Goal: Task Accomplishment & Management: Manage account settings

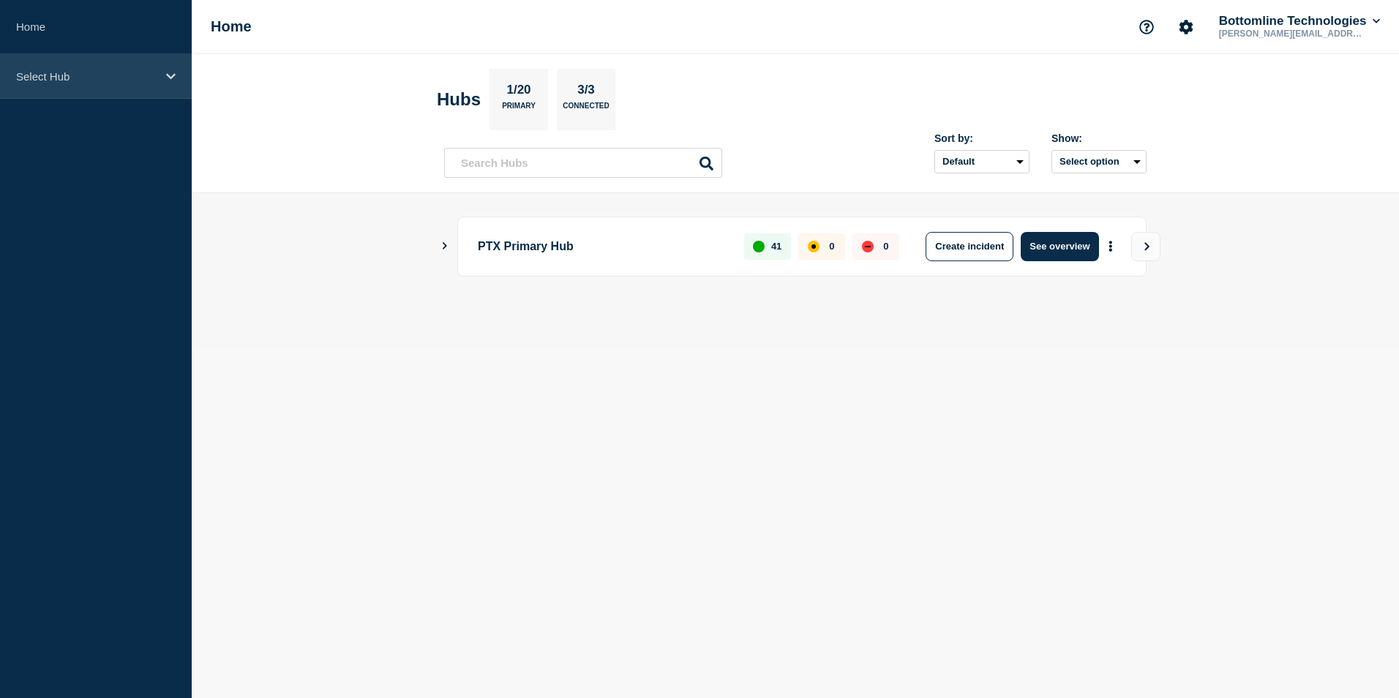
click at [85, 65] on div "Select Hub" at bounding box center [96, 76] width 192 height 45
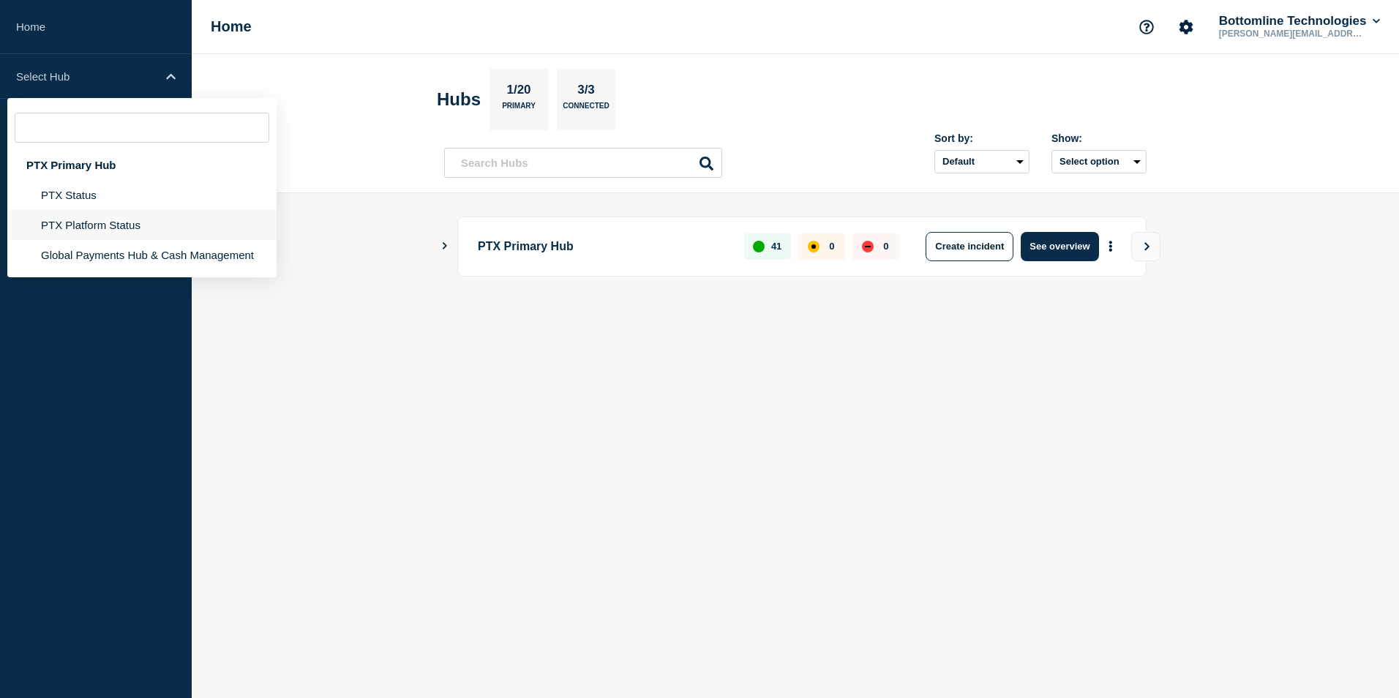
click at [104, 240] on li "PTX Platform Status" at bounding box center [141, 255] width 269 height 30
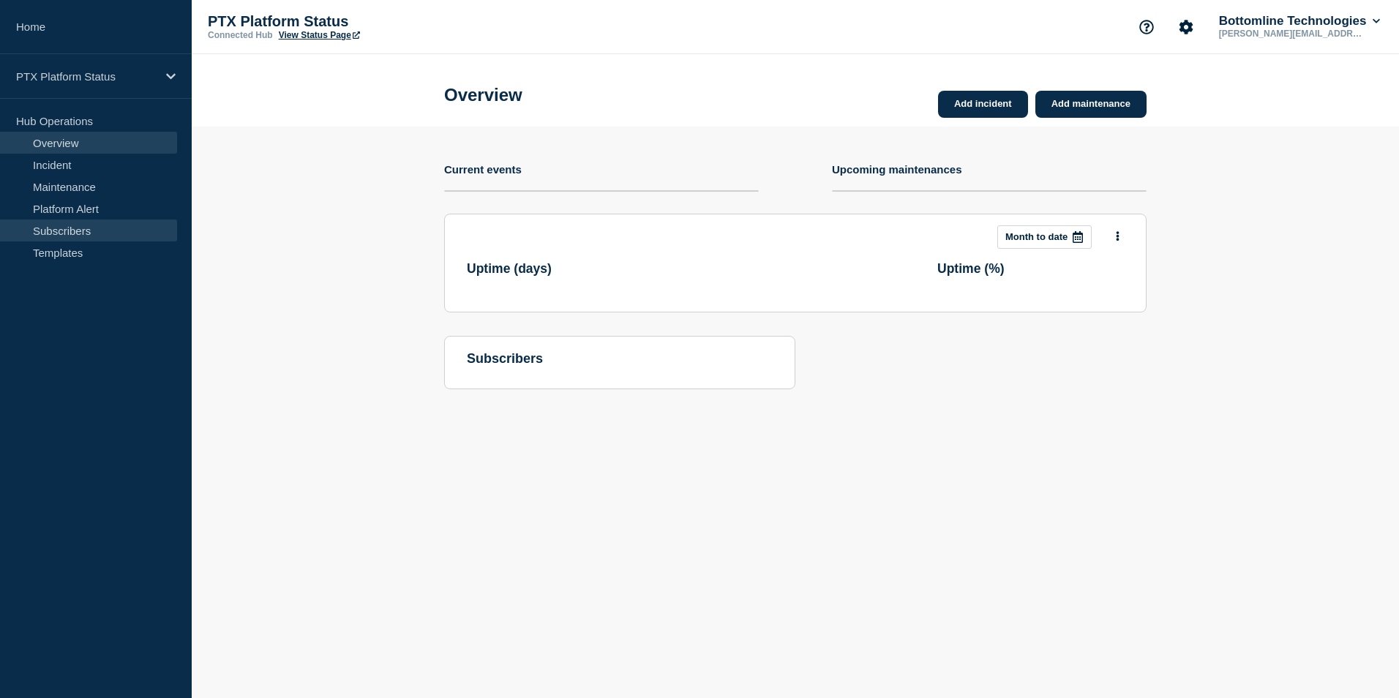
click at [111, 225] on link "Subscribers" at bounding box center [88, 231] width 177 height 22
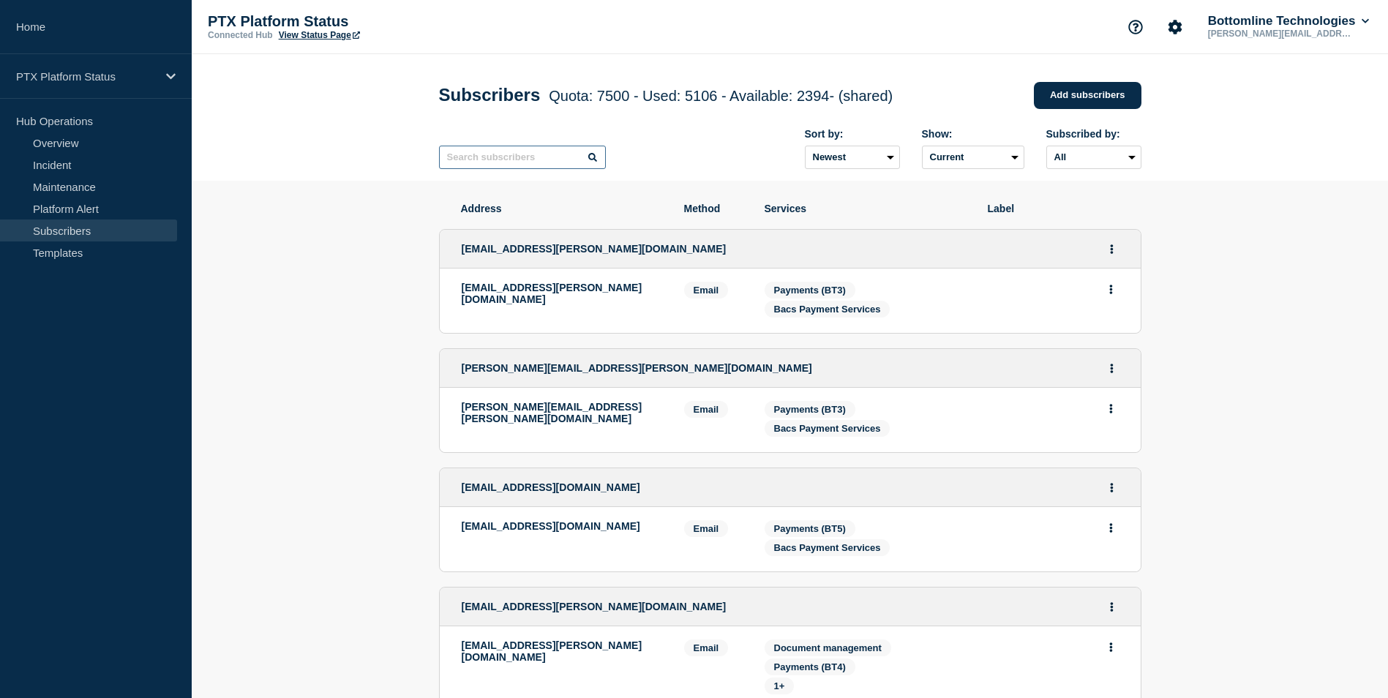
click at [527, 169] on input "text" at bounding box center [522, 157] width 167 height 23
paste input "[PERSON_NAME][EMAIL_ADDRESS][PERSON_NAME][DOMAIN_NAME]"
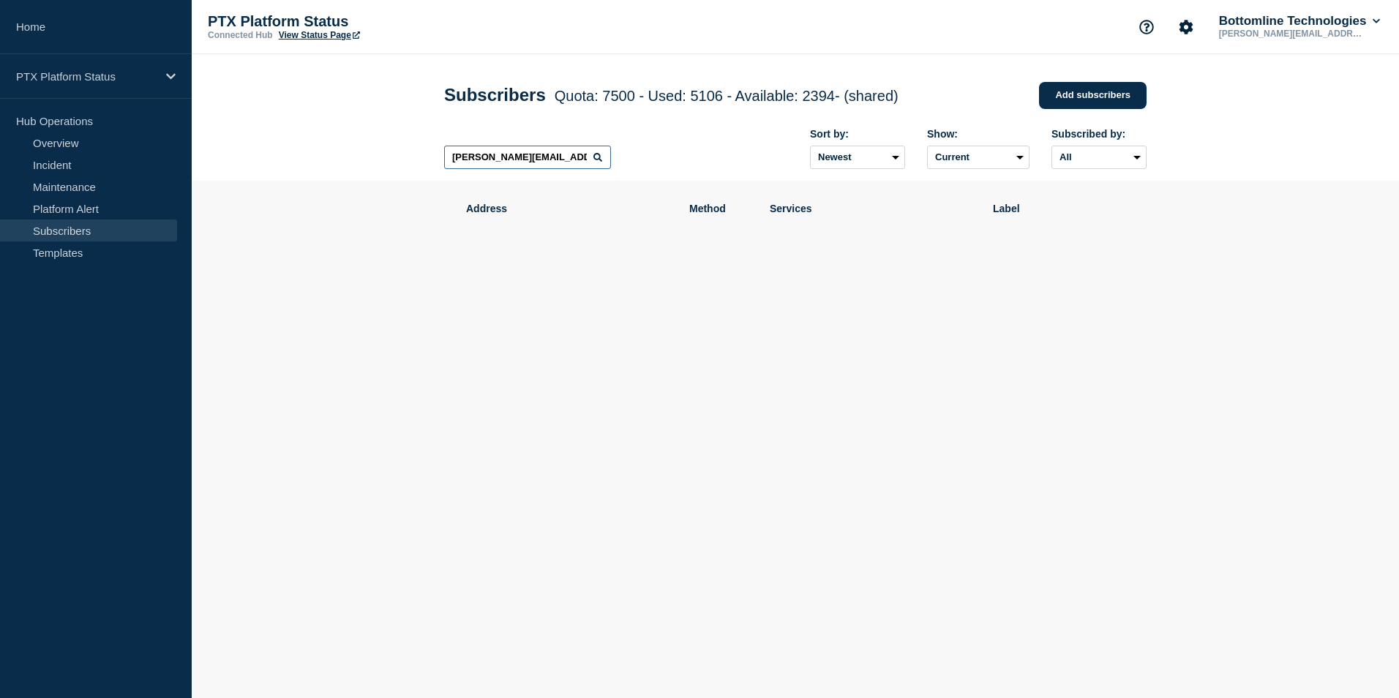
type input "[PERSON_NAME][EMAIL_ADDRESS][PERSON_NAME][DOMAIN_NAME]"
click at [1065, 105] on link "Add subscribers" at bounding box center [1093, 95] width 108 height 27
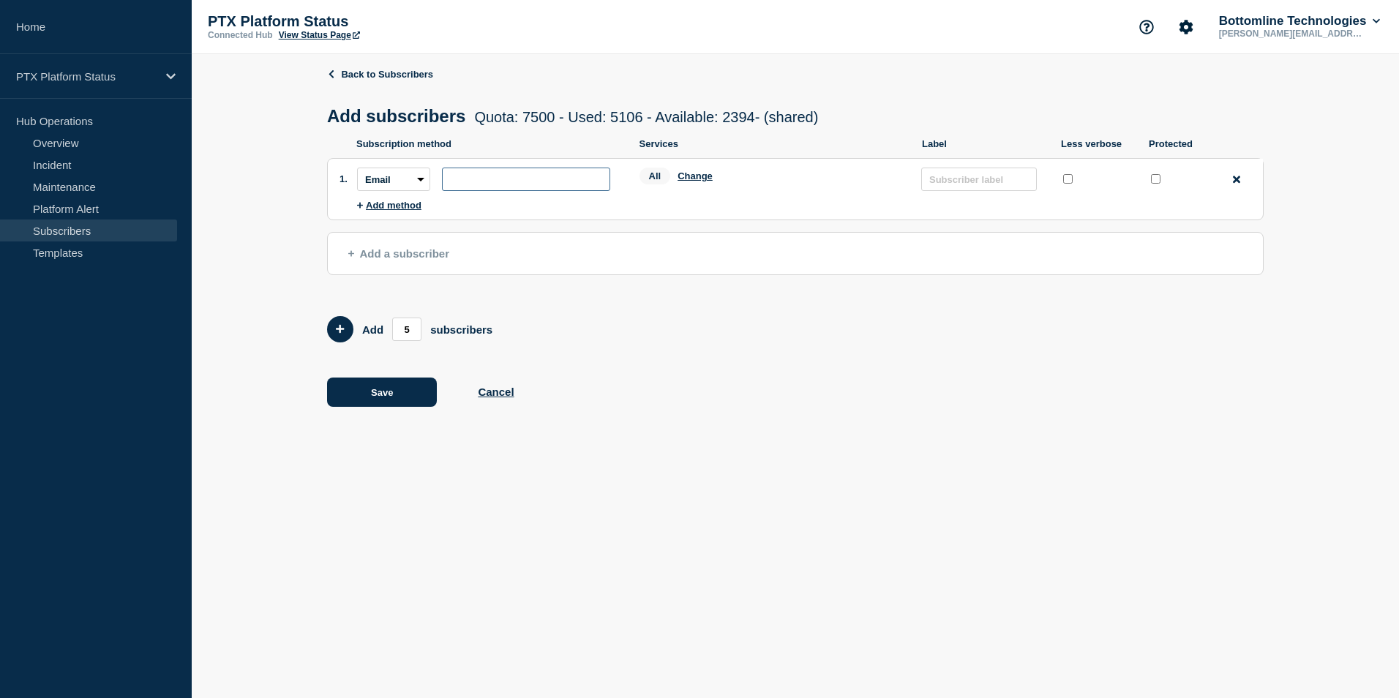
click at [487, 188] on input "subscription-address" at bounding box center [526, 179] width 168 height 23
paste input "[PERSON_NAME][EMAIL_ADDRESS][PERSON_NAME][DOMAIN_NAME]"
type input "[PERSON_NAME][EMAIL_ADDRESS][PERSON_NAME][DOMAIN_NAME]"
click at [689, 179] on button "Change" at bounding box center [695, 176] width 35 height 11
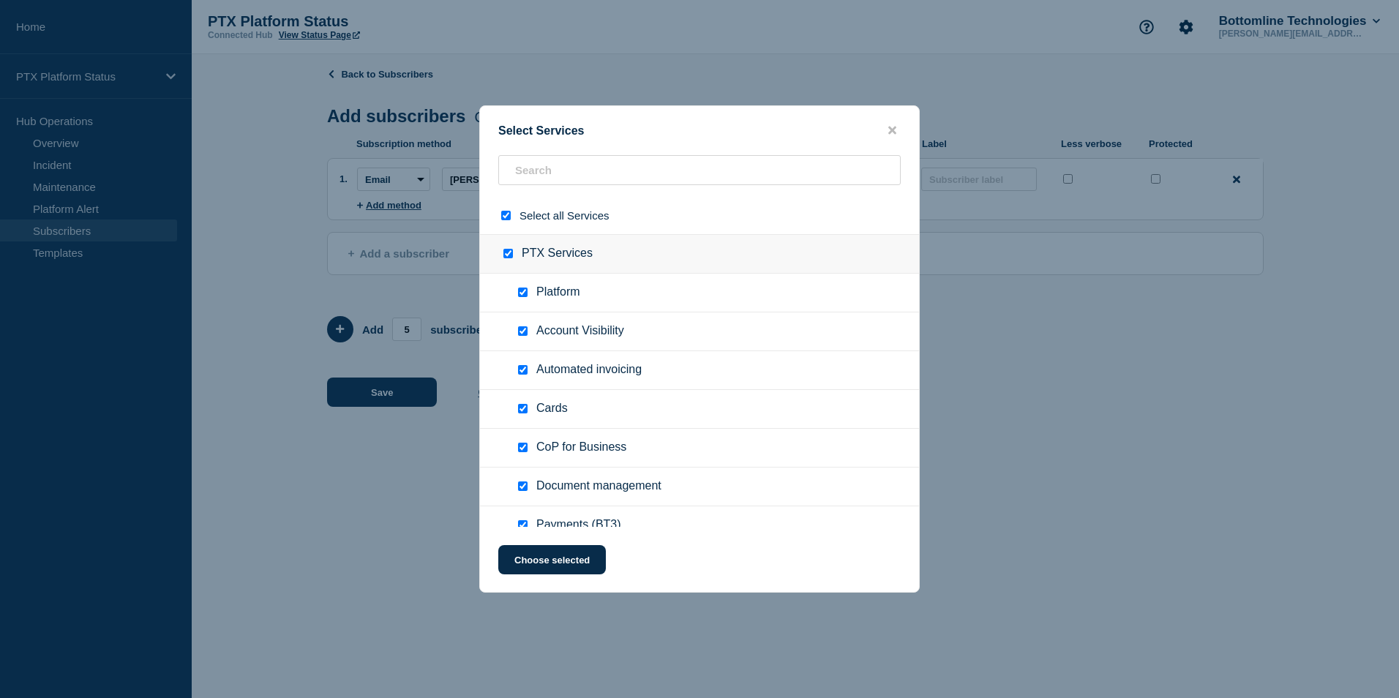
click at [504, 216] on input "select all checkbox" at bounding box center [506, 216] width 10 height 10
checkbox input "false"
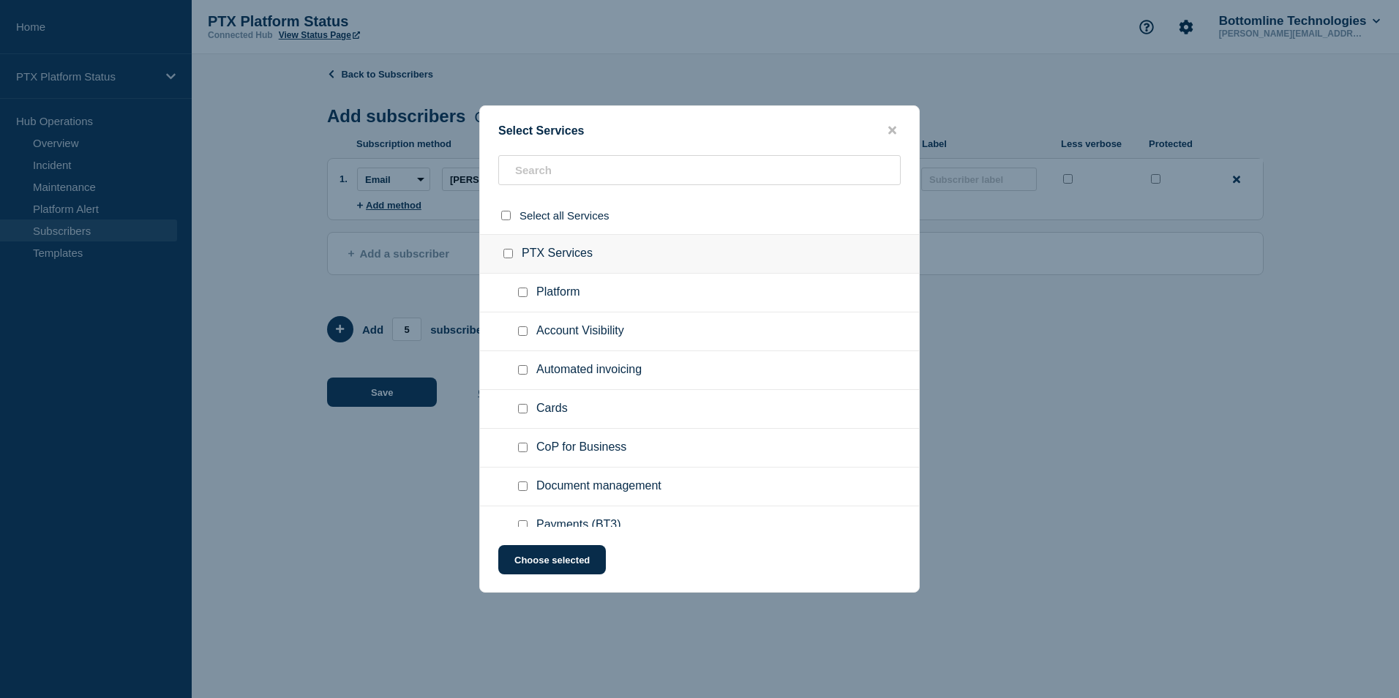
checkbox input "false"
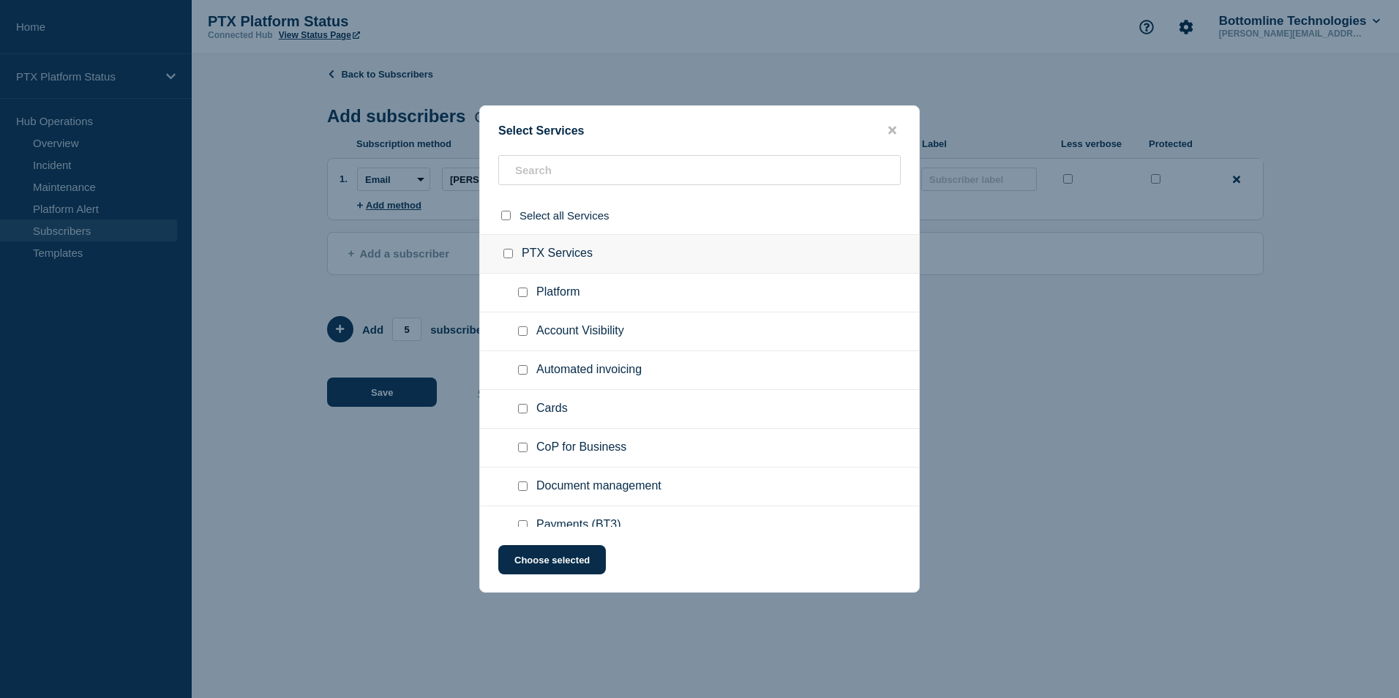
checkbox input "false"
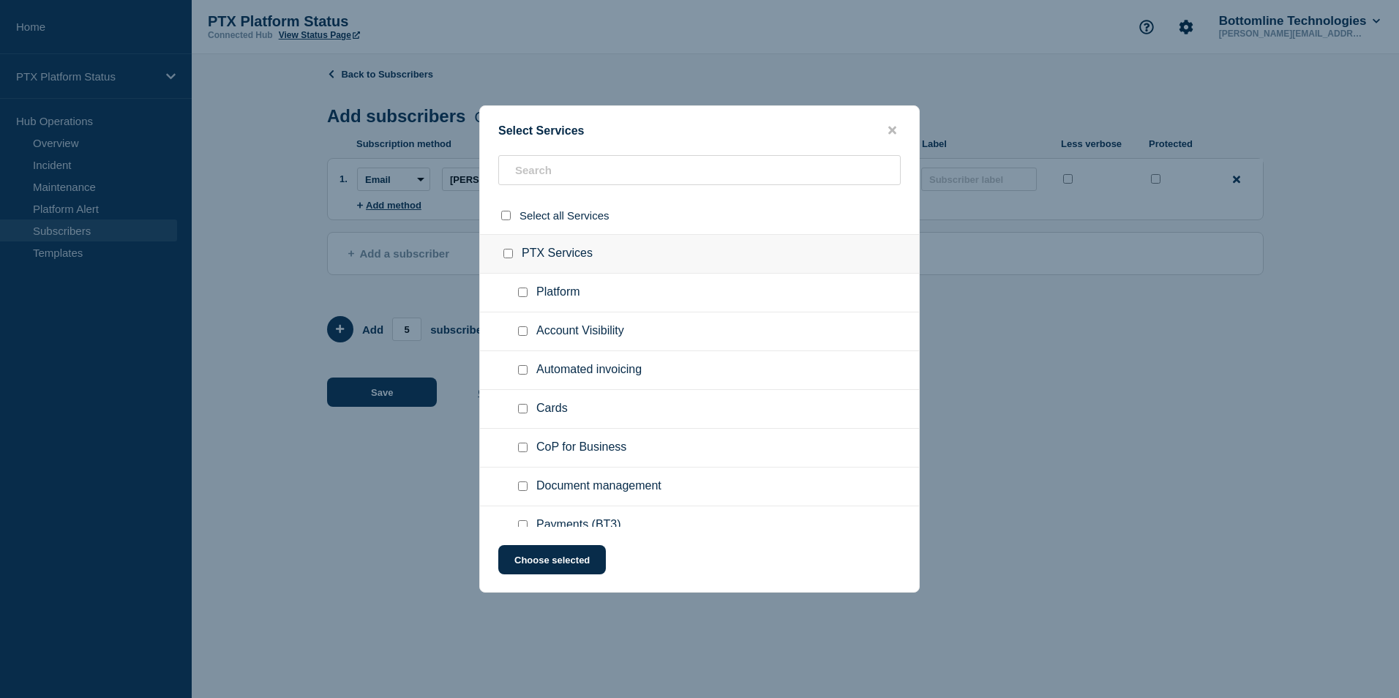
checkbox input "false"
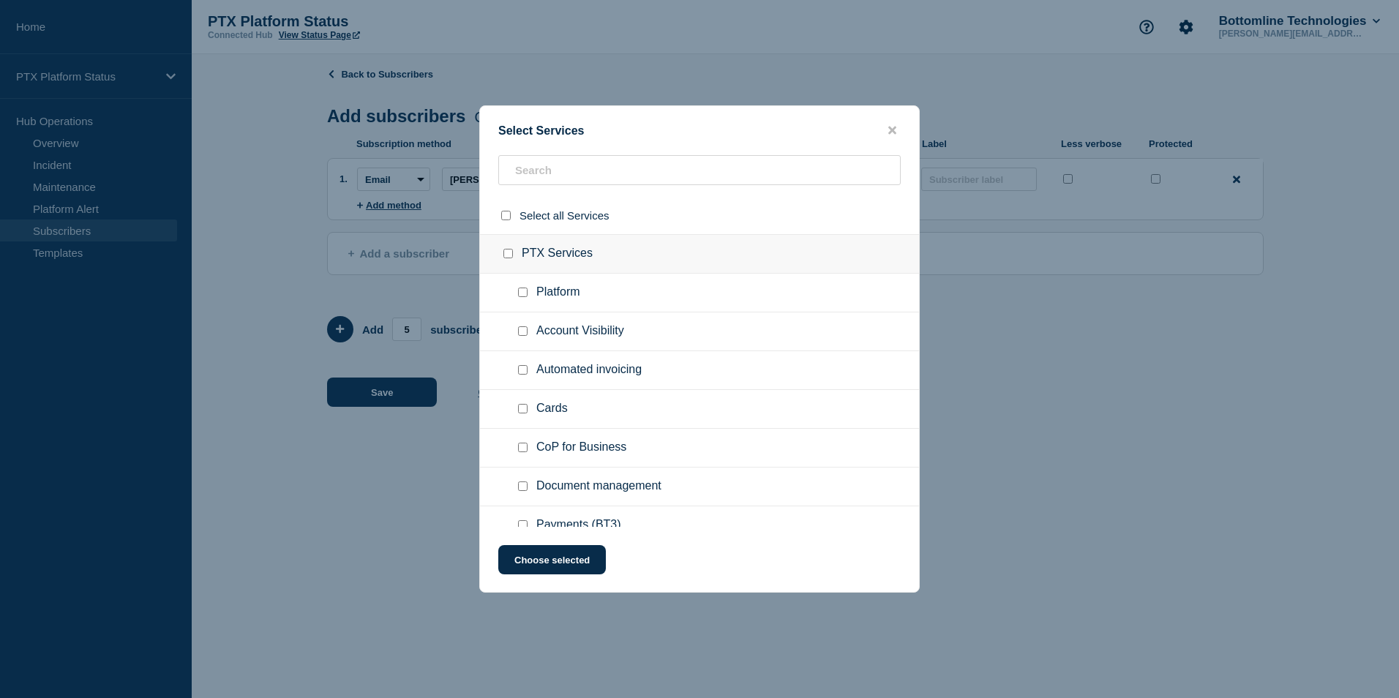
checkbox input "false"
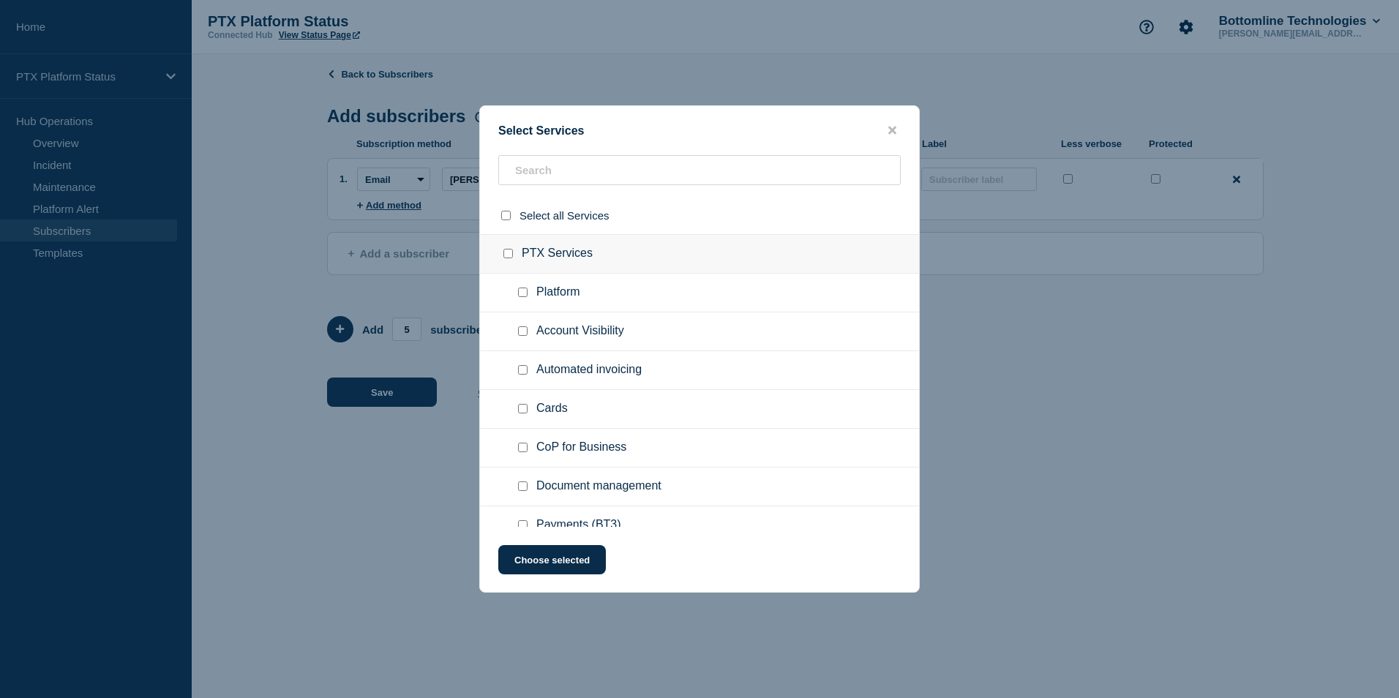
checkbox input "false"
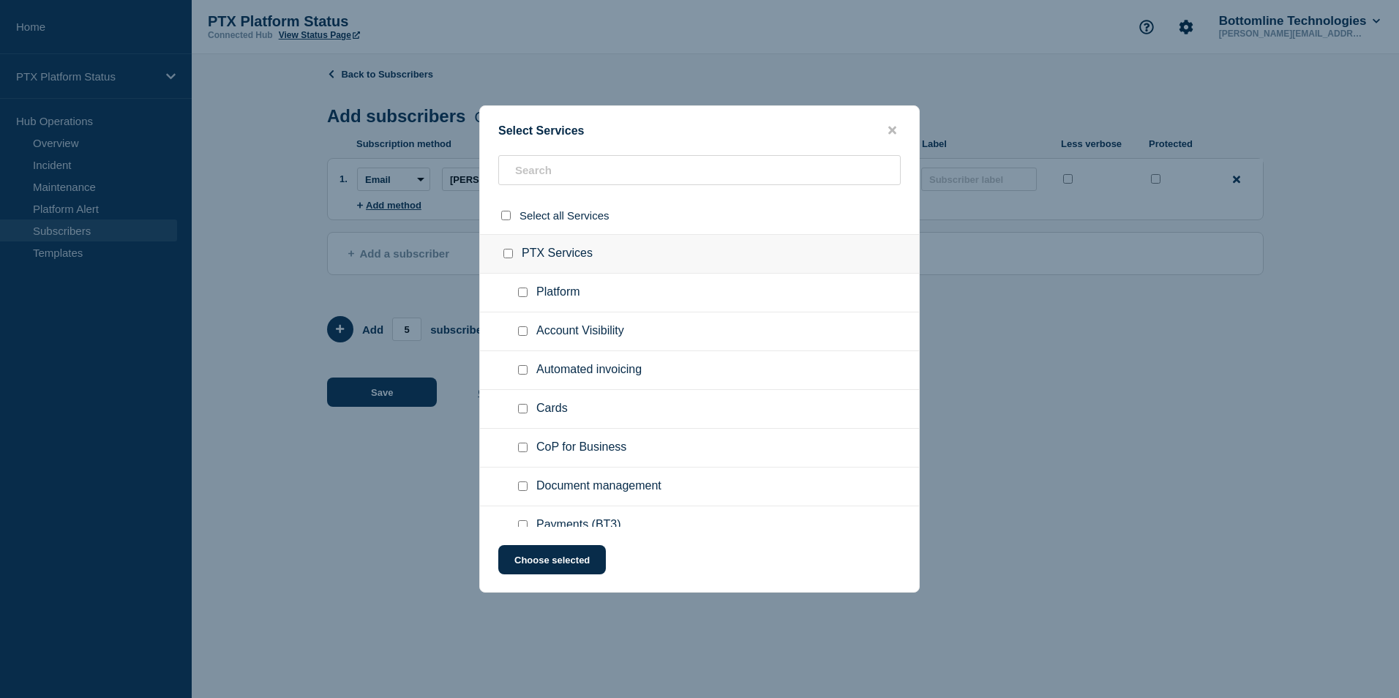
checkbox input "false"
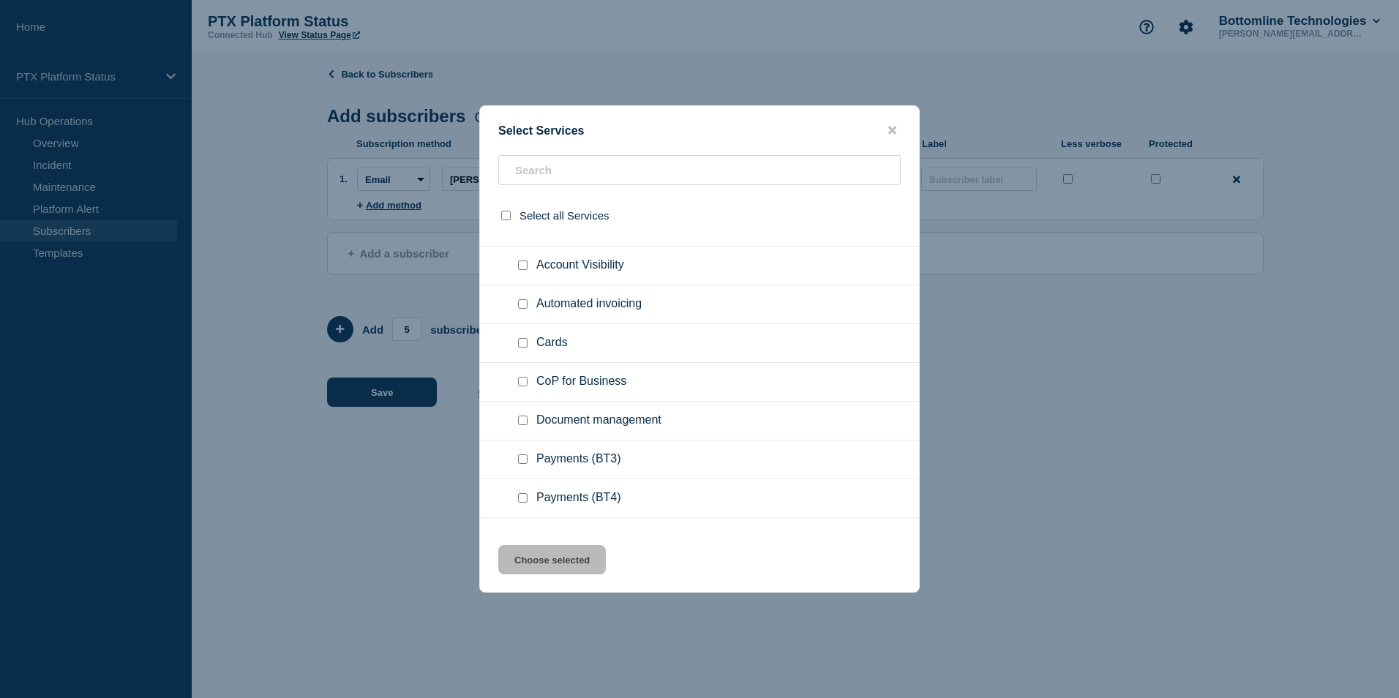
scroll to position [67, 0]
click at [519, 461] on input "Payments (BT3) checkbox" at bounding box center [523, 459] width 10 height 10
checkbox input "true"
click at [560, 564] on button "Choose selected" at bounding box center [552, 559] width 108 height 29
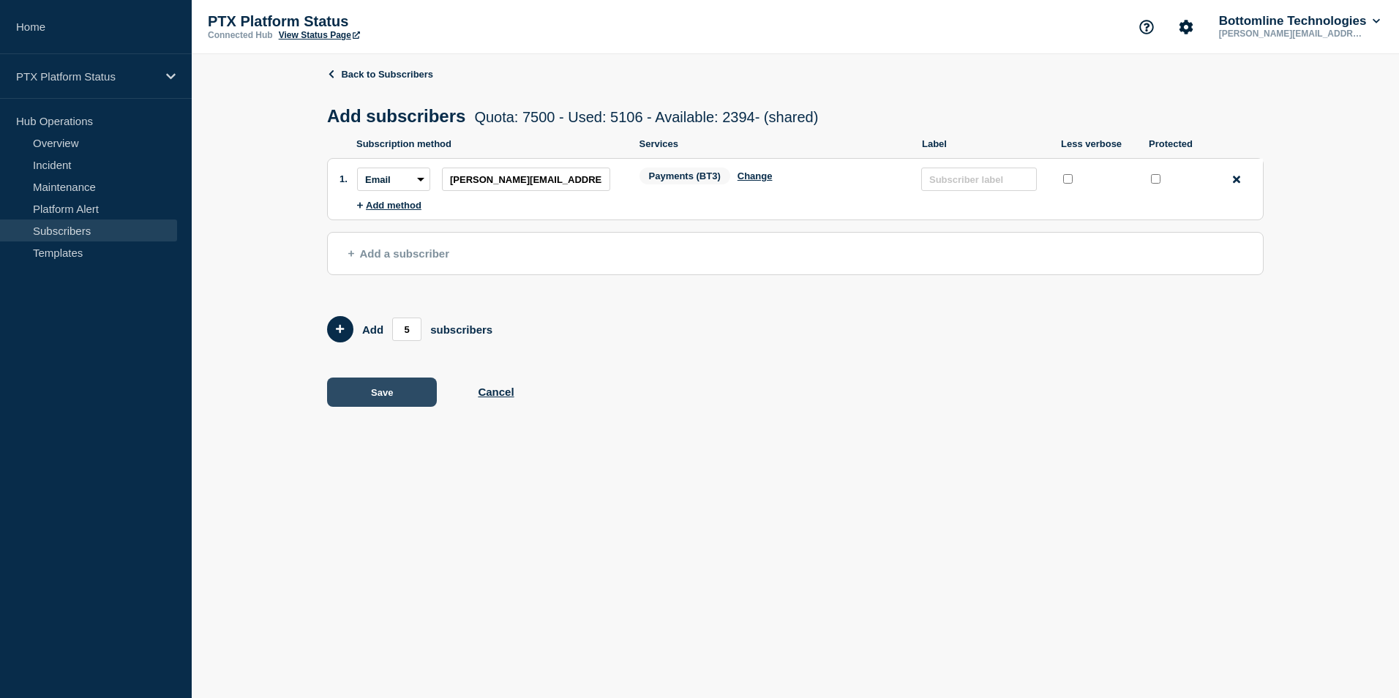
click at [384, 397] on button "Save" at bounding box center [382, 392] width 110 height 29
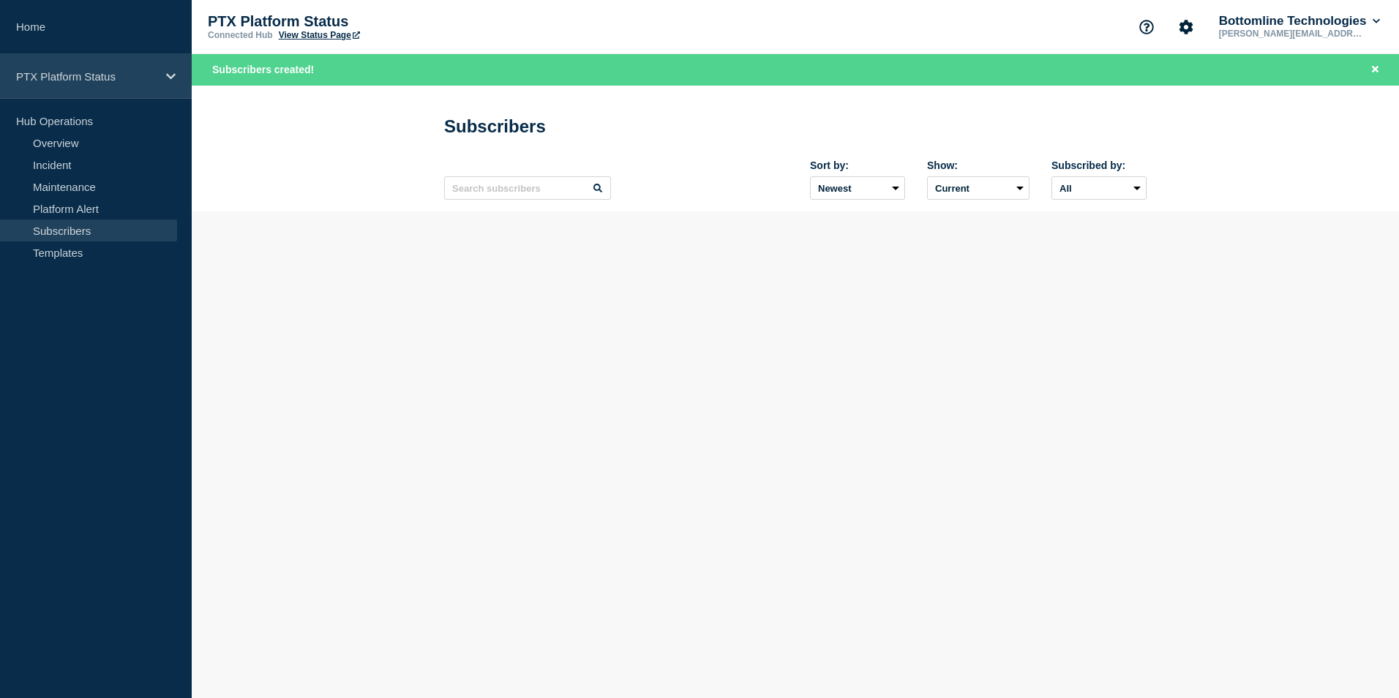
click at [137, 78] on p "PTX Platform Status" at bounding box center [86, 76] width 141 height 12
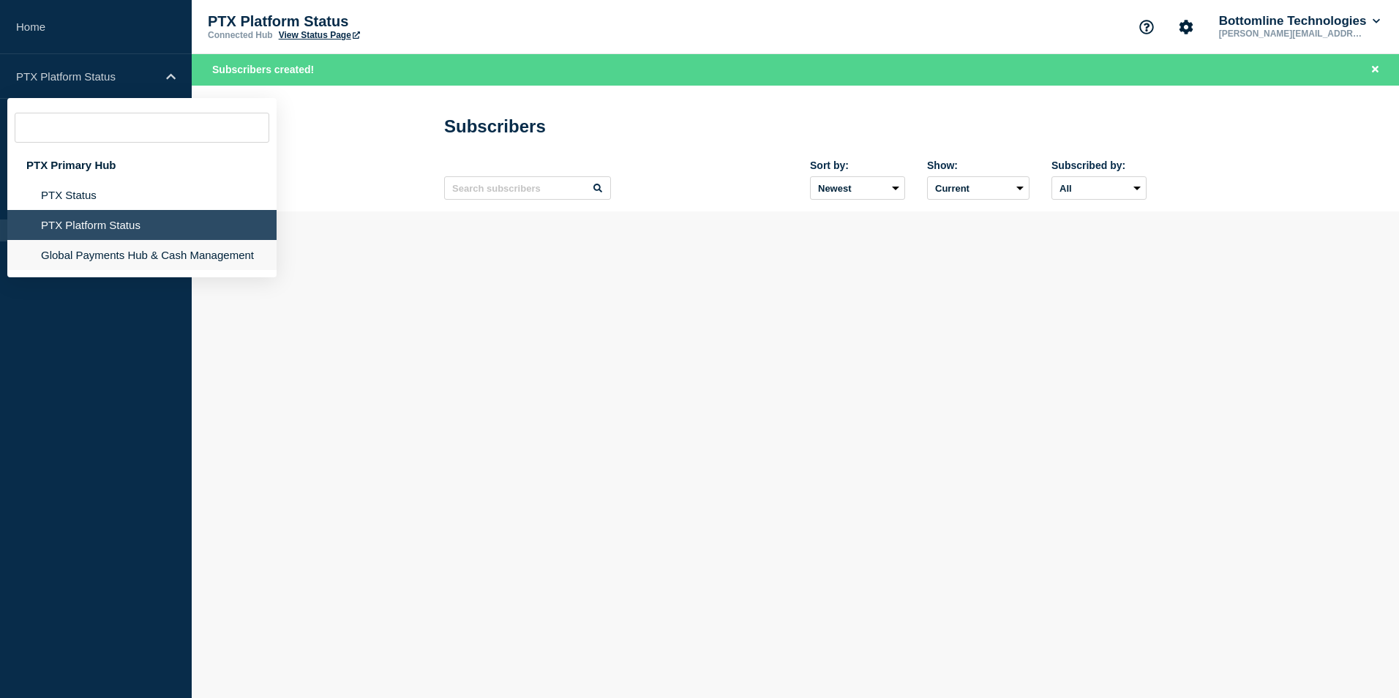
click at [148, 261] on li "Global Payments Hub & Cash Management" at bounding box center [141, 255] width 269 height 30
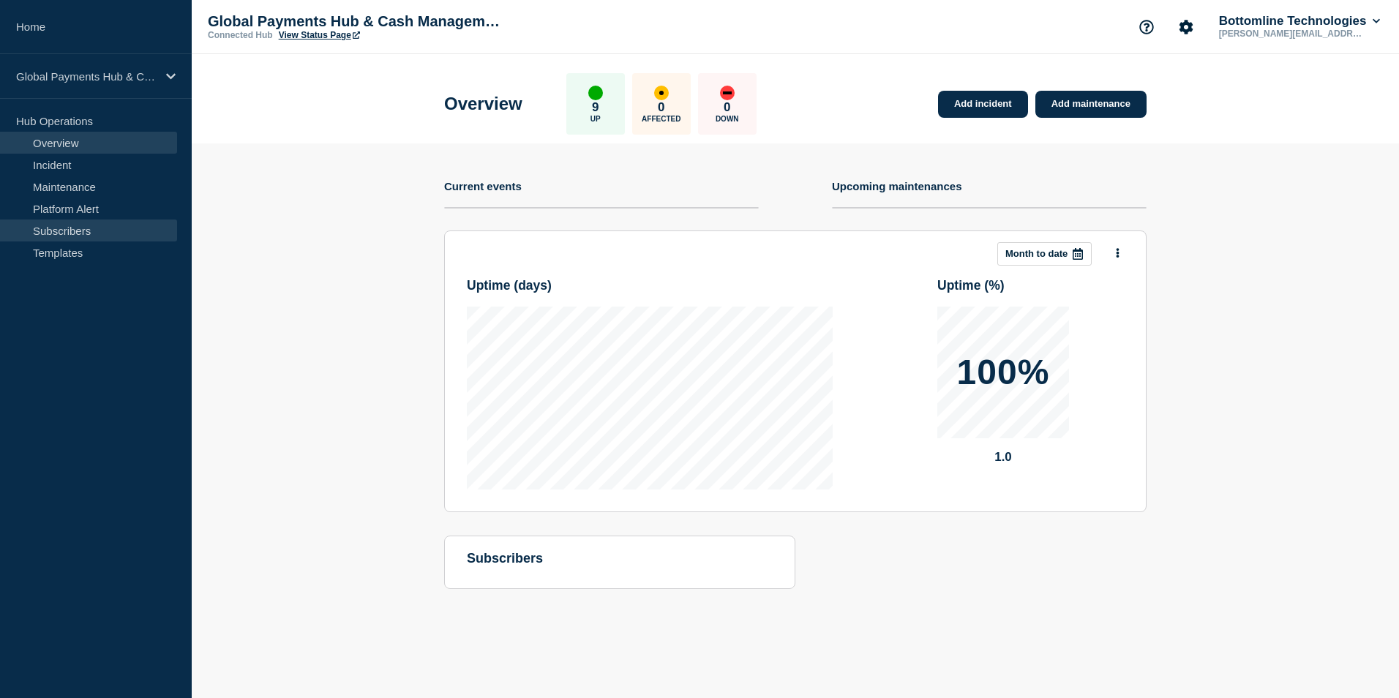
click at [137, 234] on link "Subscribers" at bounding box center [88, 231] width 177 height 22
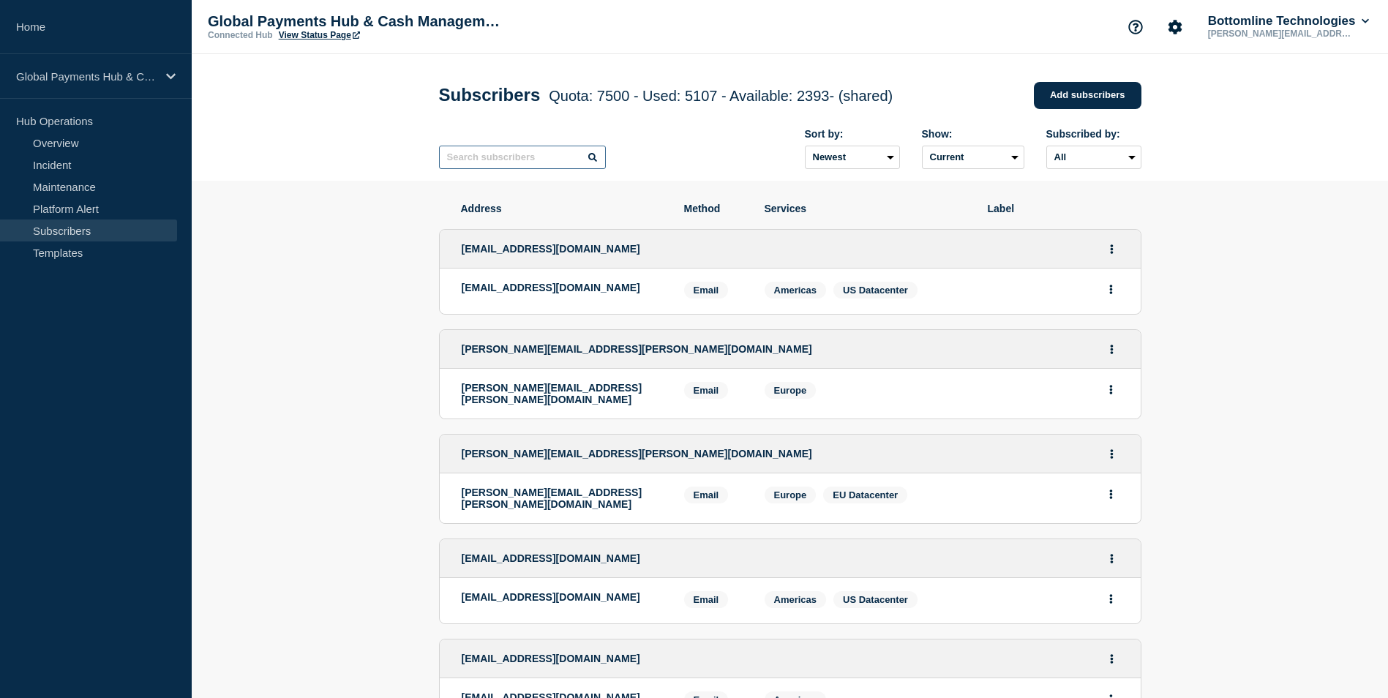
click at [515, 154] on input "text" at bounding box center [522, 157] width 167 height 23
paste input "[PERSON_NAME][EMAIL_ADDRESS][PERSON_NAME][DOMAIN_NAME]"
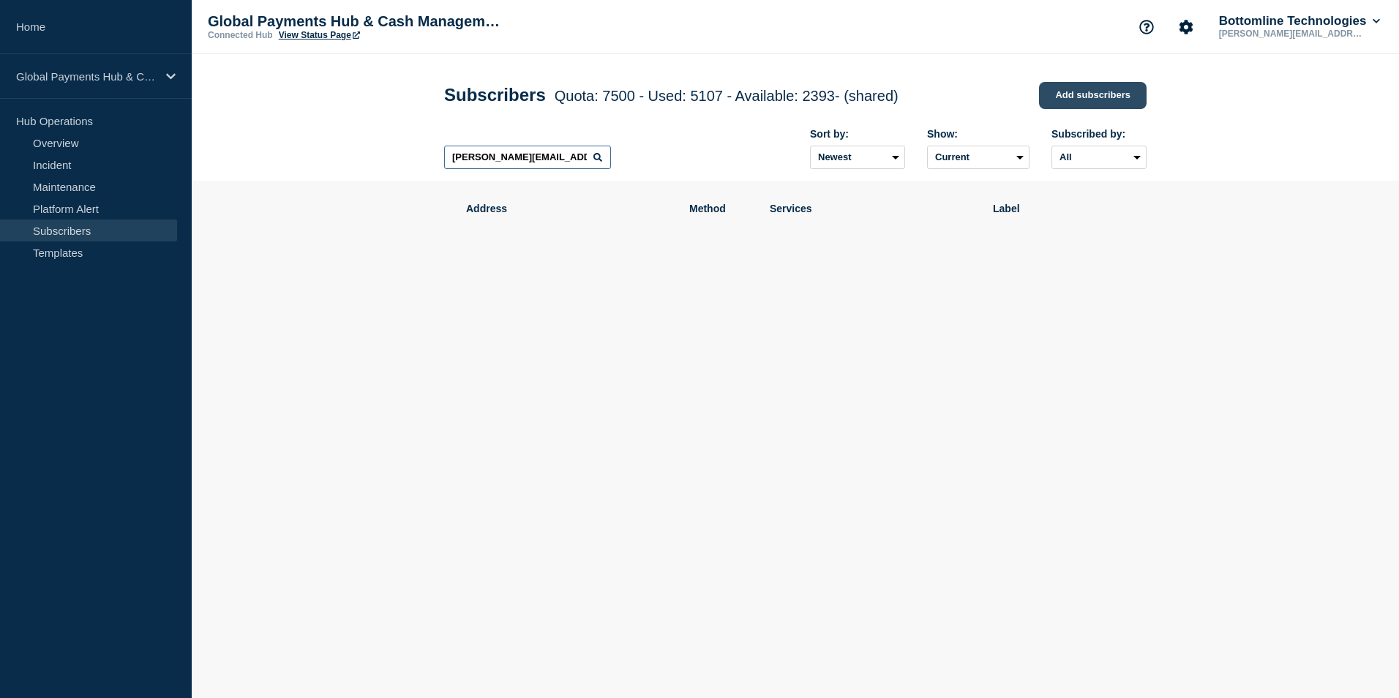
type input "[PERSON_NAME][EMAIL_ADDRESS][PERSON_NAME][DOMAIN_NAME]"
click at [1061, 96] on link "Add subscribers" at bounding box center [1093, 95] width 108 height 27
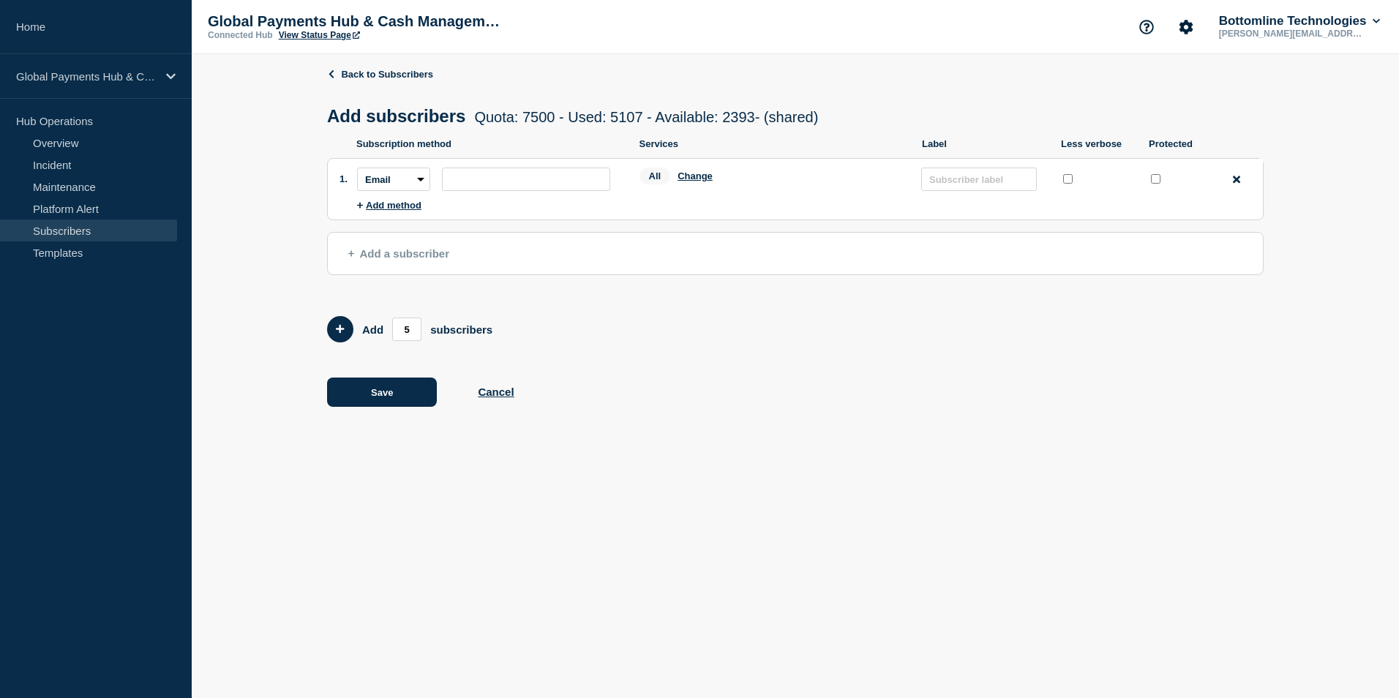
click at [484, 197] on li "Subscription method: Email SMS Webhook Slack Teams Address: Services: All Chang…" at bounding box center [810, 179] width 906 height 41
click at [473, 191] on input "subscription-address" at bounding box center [526, 179] width 168 height 23
paste input "[PERSON_NAME][EMAIL_ADDRESS][PERSON_NAME][DOMAIN_NAME]"
type input "[PERSON_NAME][EMAIL_ADDRESS][PERSON_NAME][DOMAIN_NAME]"
click at [704, 178] on button "Change" at bounding box center [695, 176] width 35 height 11
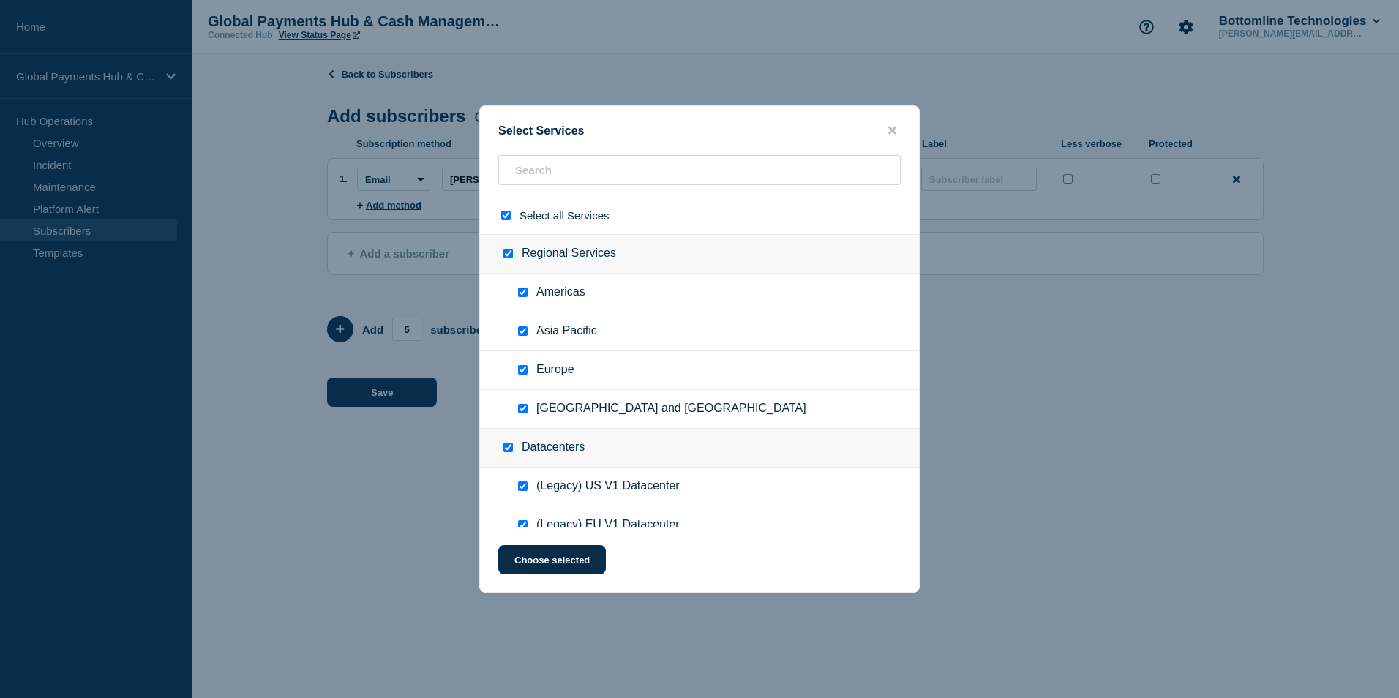
click at [508, 216] on input "select all checkbox" at bounding box center [506, 216] width 10 height 10
checkbox input "false"
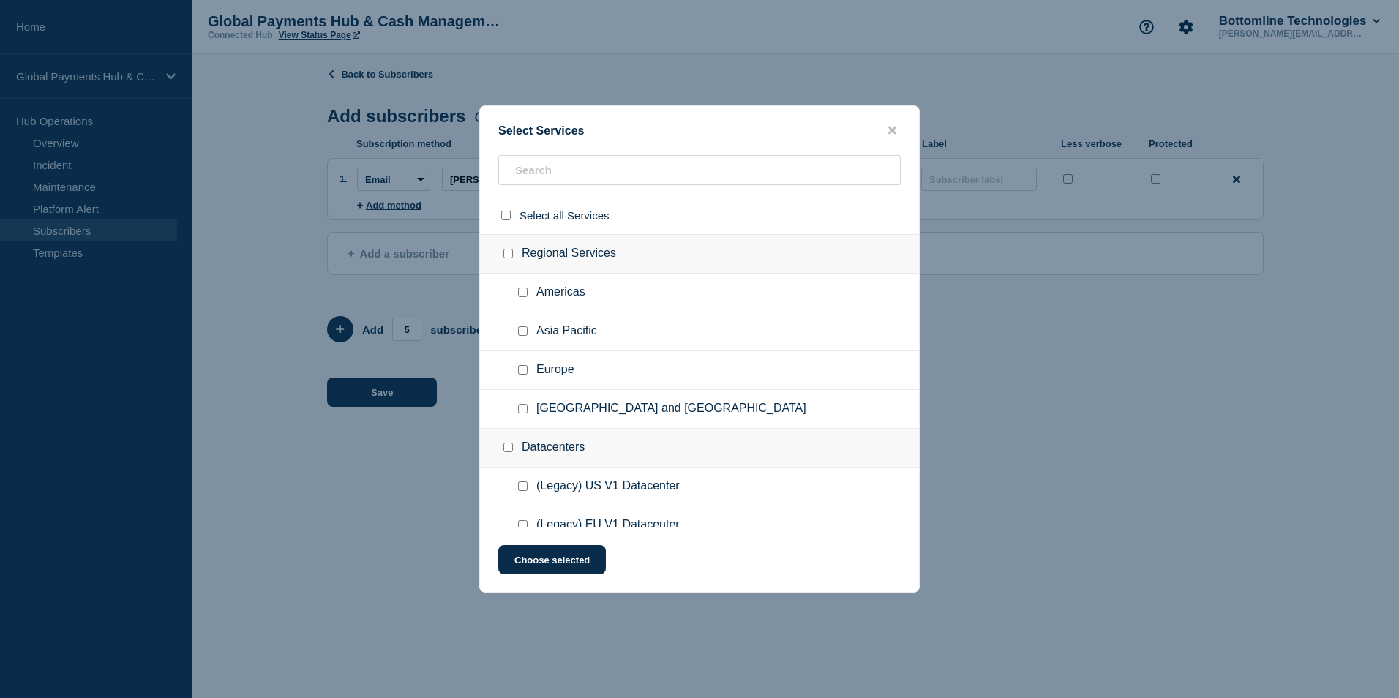
checkbox input "false"
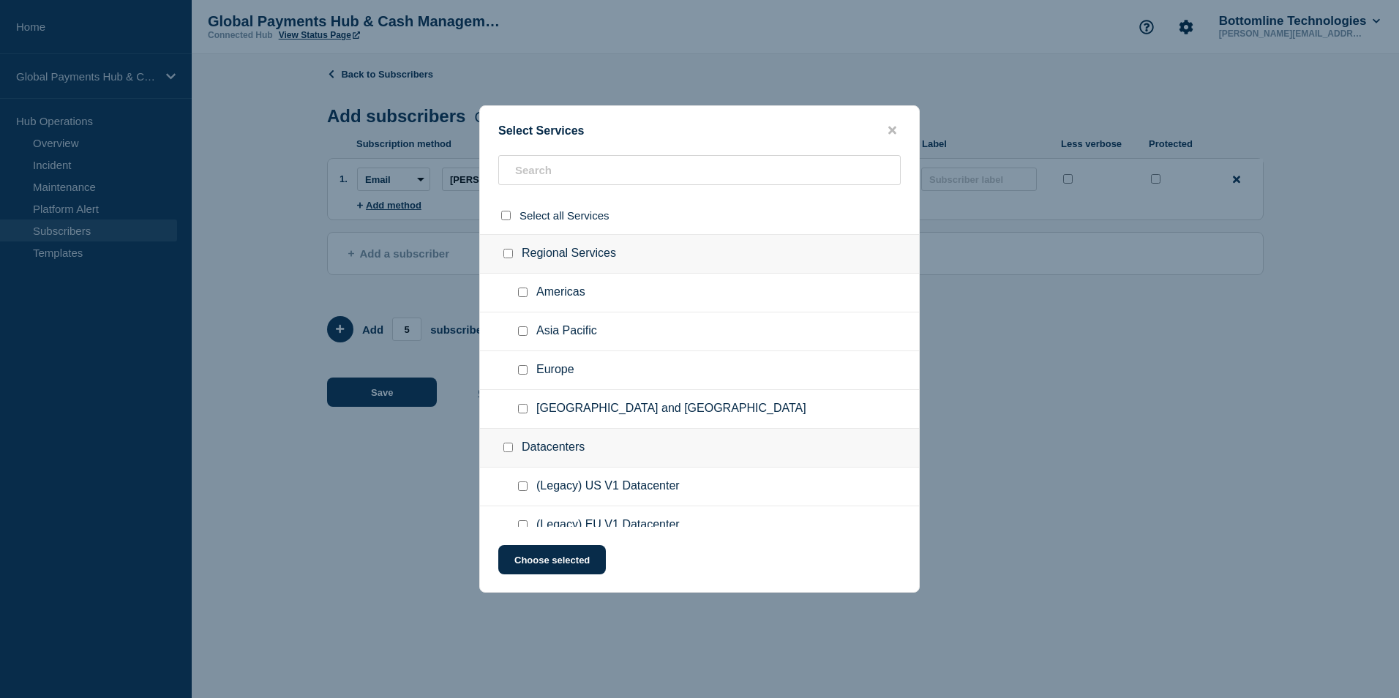
checkbox input "false"
click at [521, 370] on input "Europe checkbox" at bounding box center [523, 370] width 10 height 10
checkbox input "true"
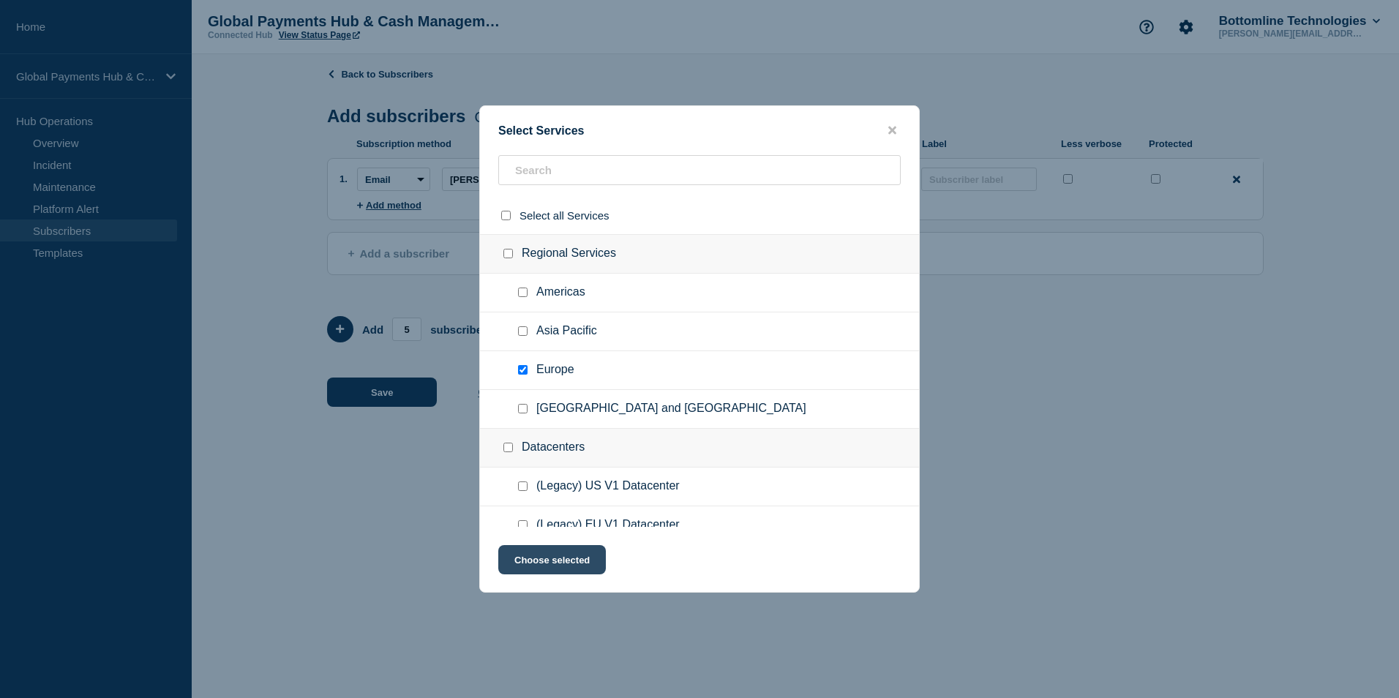
click at [553, 564] on button "Choose selected" at bounding box center [552, 559] width 108 height 29
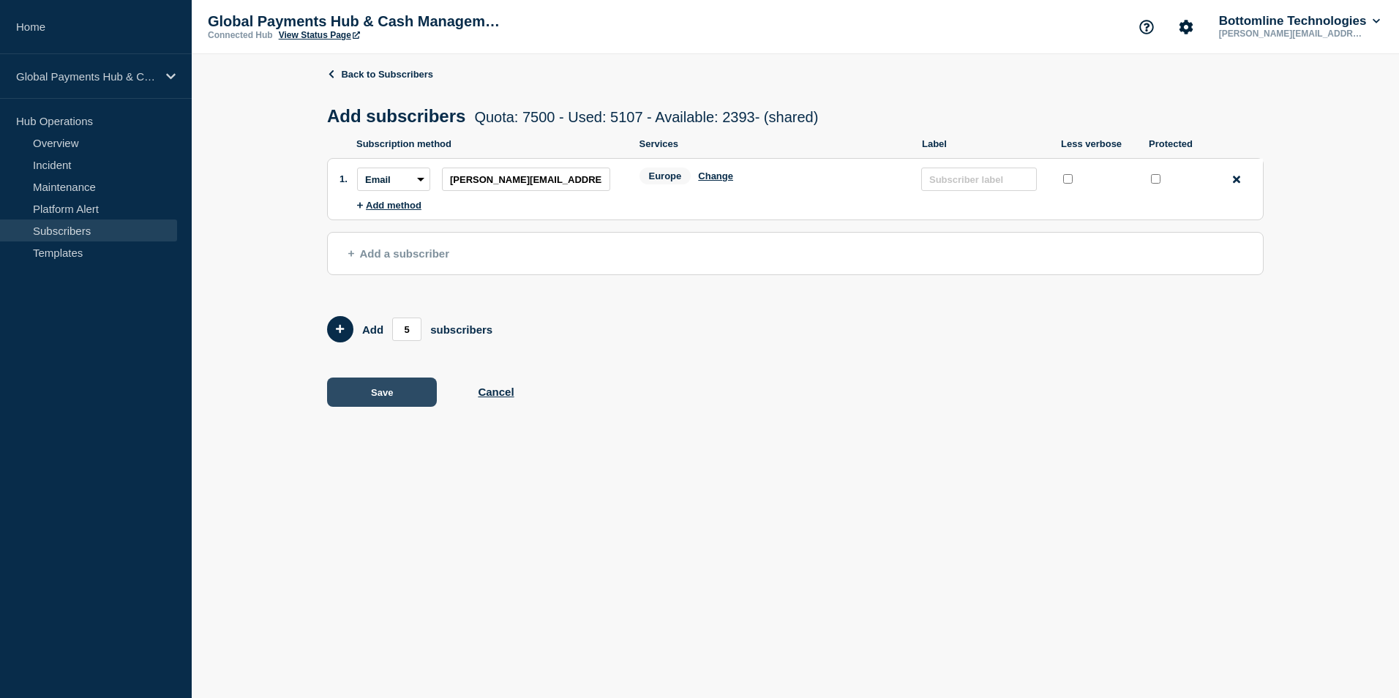
click at [397, 396] on button "Save" at bounding box center [382, 392] width 110 height 29
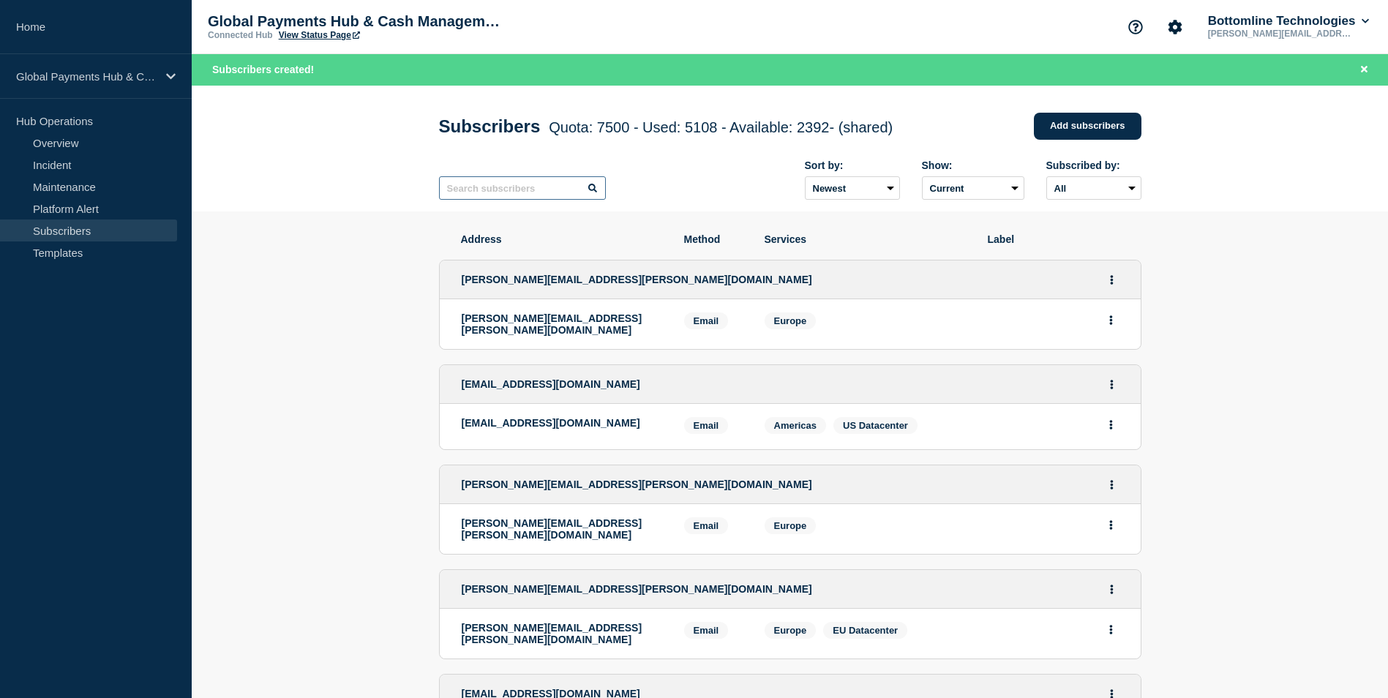
click at [524, 200] on input "text" at bounding box center [522, 187] width 167 height 23
paste input "[EMAIL_ADDRESS][DOMAIN_NAME]"
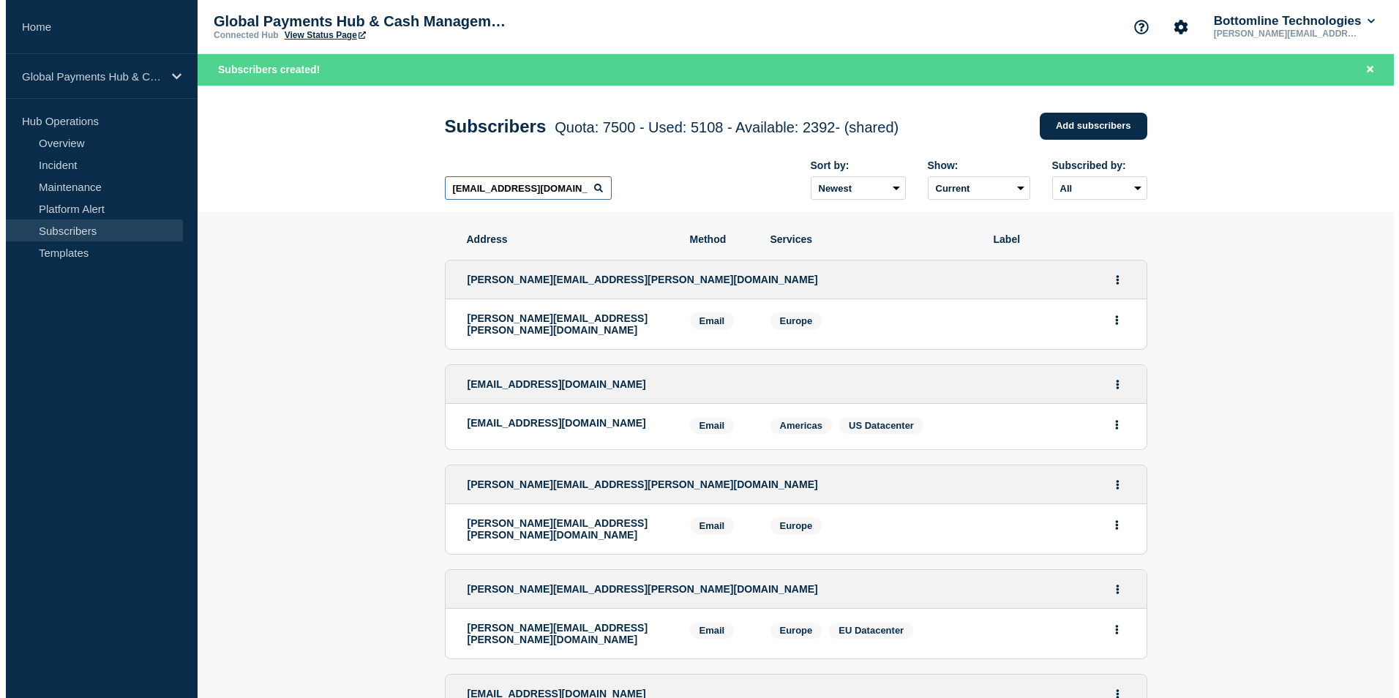
scroll to position [0, 13]
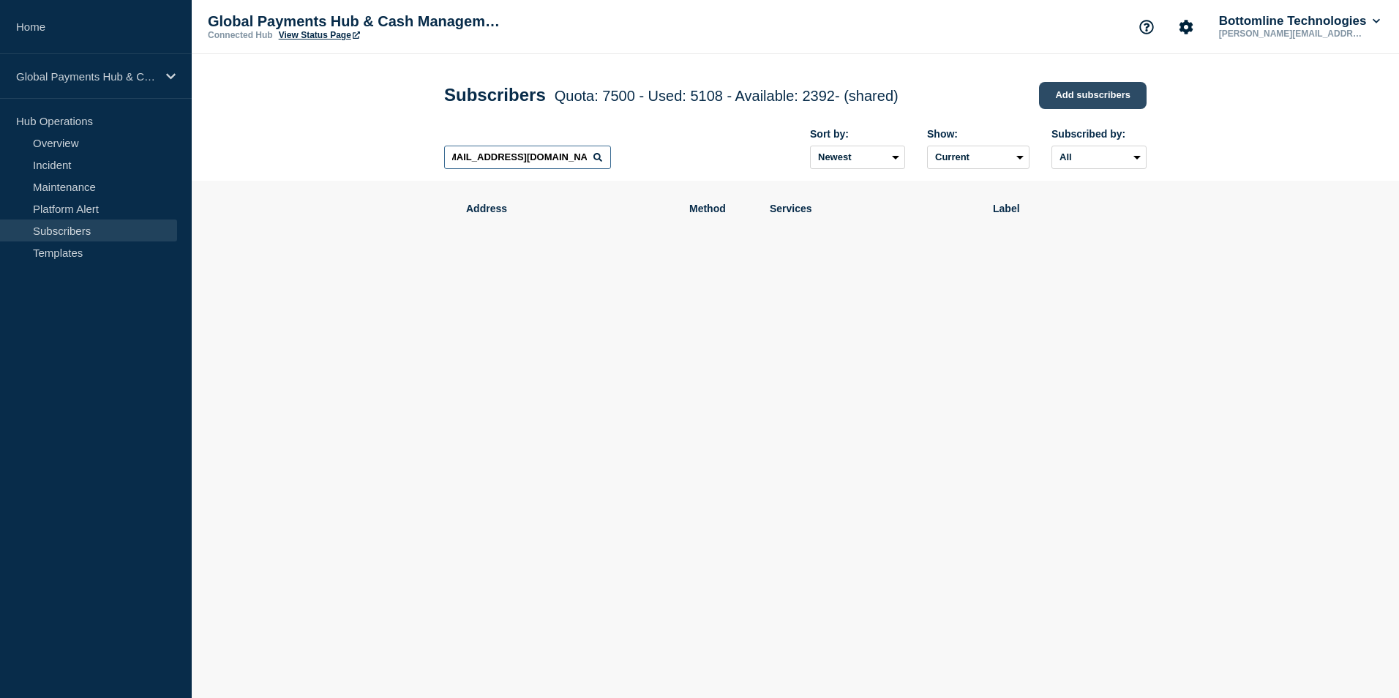
type input "[EMAIL_ADDRESS][DOMAIN_NAME]"
click at [1121, 105] on link "Add subscribers" at bounding box center [1093, 95] width 108 height 27
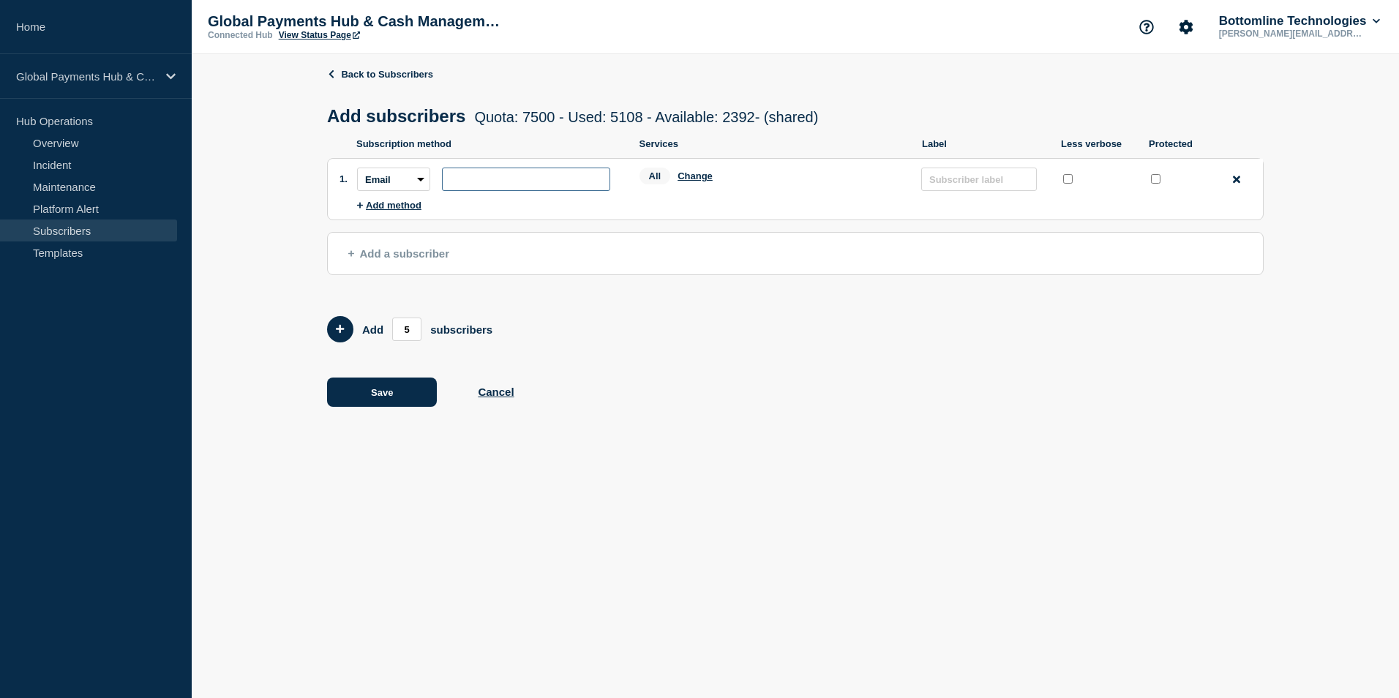
click at [552, 189] on input "subscription-address" at bounding box center [526, 179] width 168 height 23
paste input "[EMAIL_ADDRESS][DOMAIN_NAME]"
type input "[EMAIL_ADDRESS][DOMAIN_NAME]"
click at [698, 186] on div "All Change" at bounding box center [774, 179] width 268 height 23
click at [691, 181] on button "Change" at bounding box center [695, 176] width 35 height 11
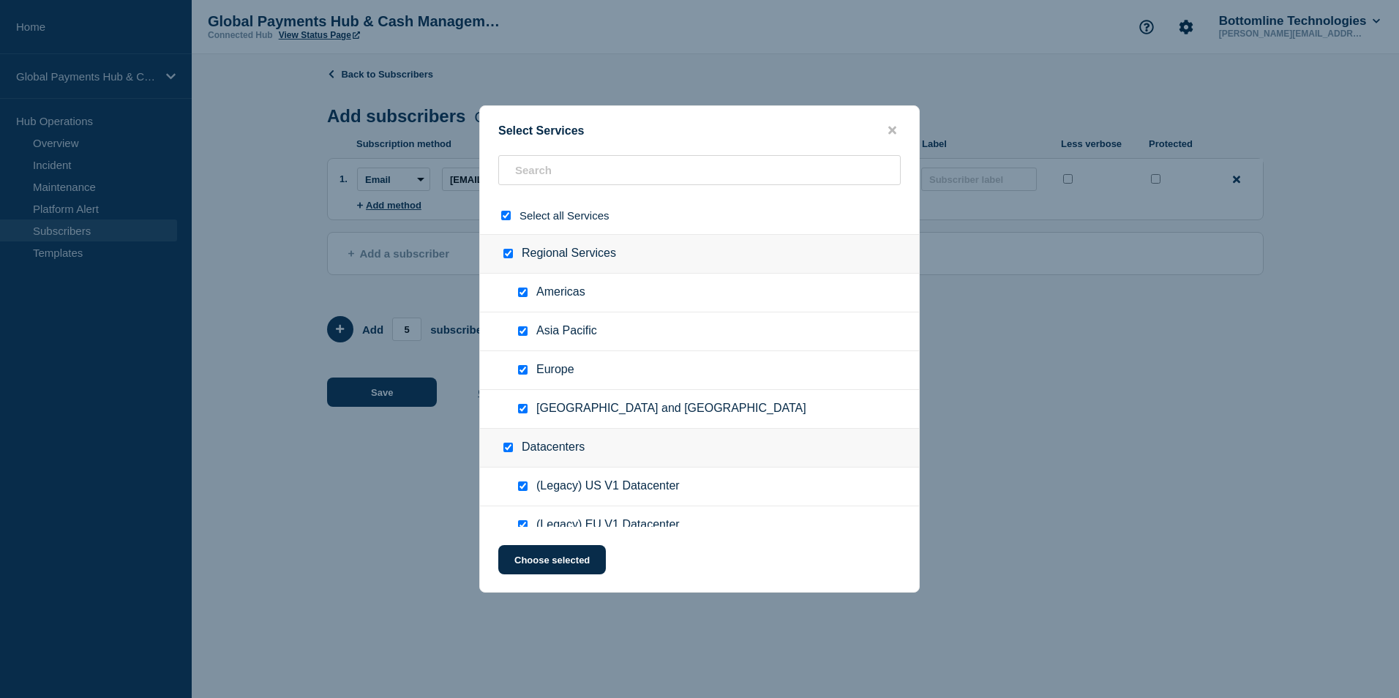
click at [506, 215] on input "select all checkbox" at bounding box center [506, 216] width 10 height 10
checkbox input "false"
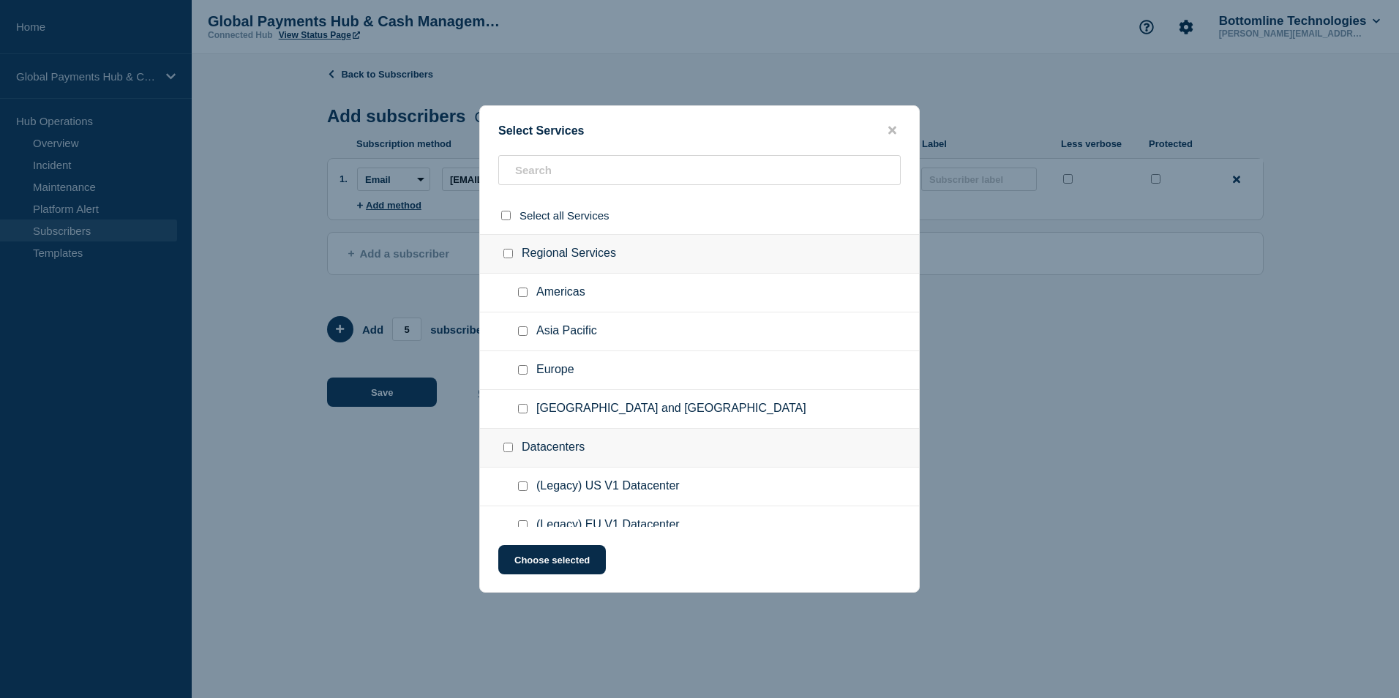
checkbox input "false"
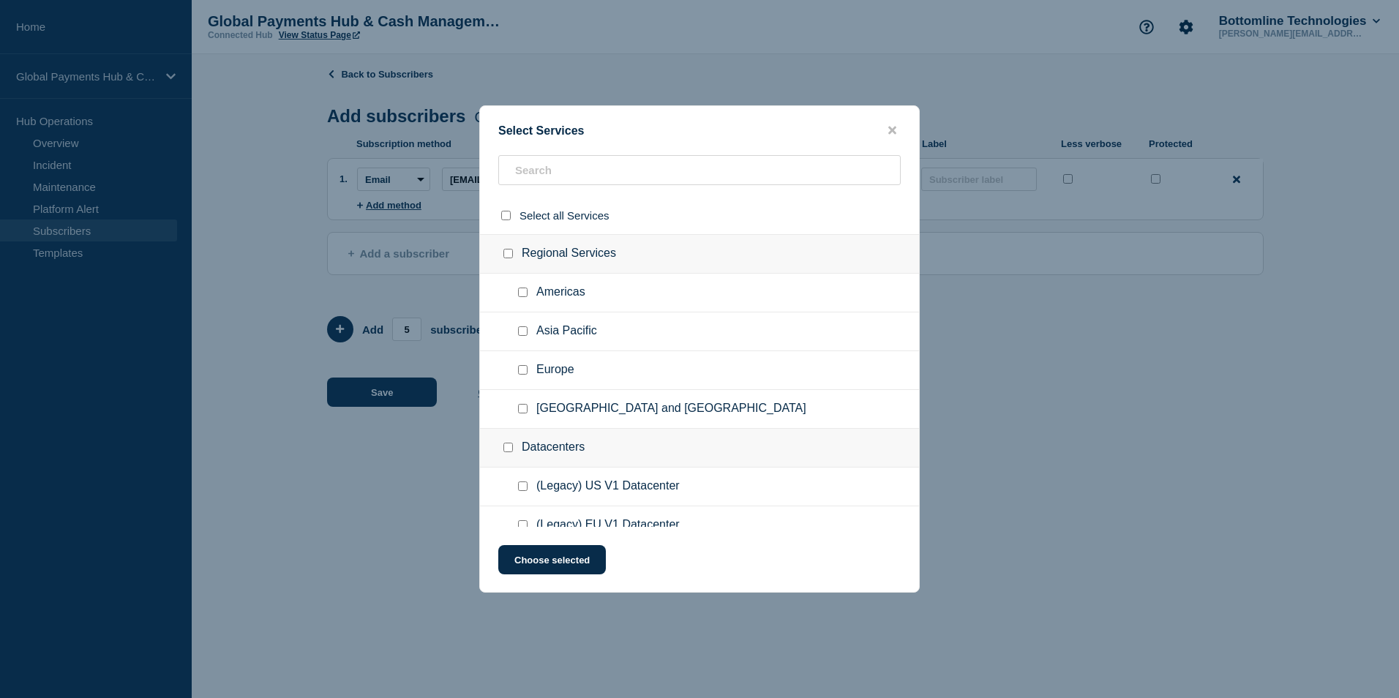
checkbox input "false"
click at [521, 368] on input "Europe checkbox" at bounding box center [523, 370] width 10 height 10
checkbox input "true"
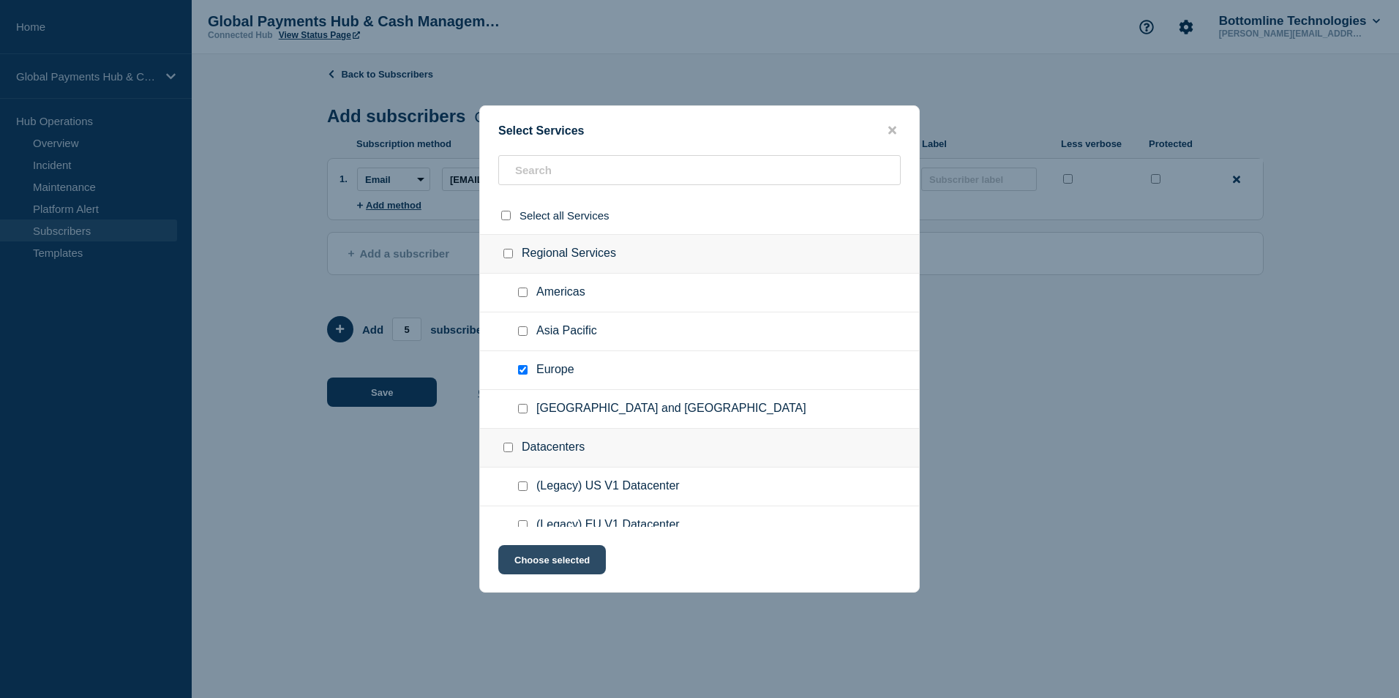
click at [532, 559] on button "Choose selected" at bounding box center [552, 559] width 108 height 29
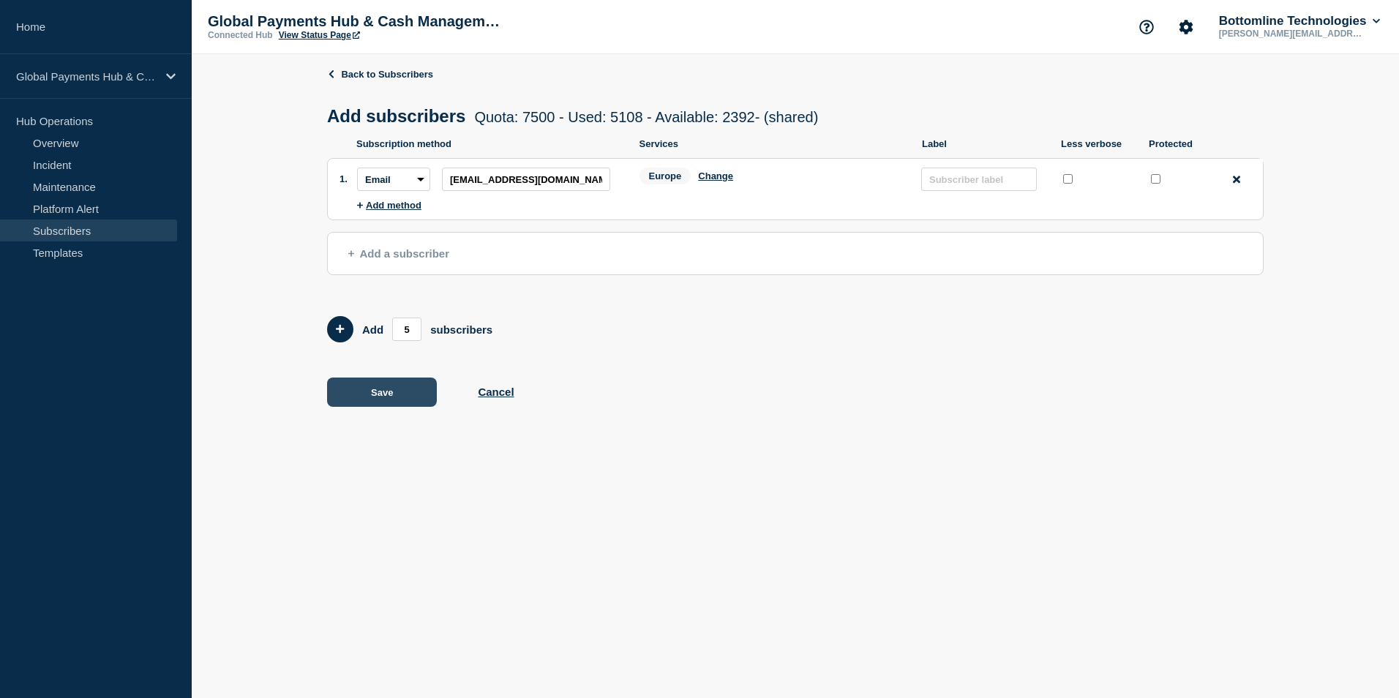
click at [384, 397] on button "Save" at bounding box center [382, 392] width 110 height 29
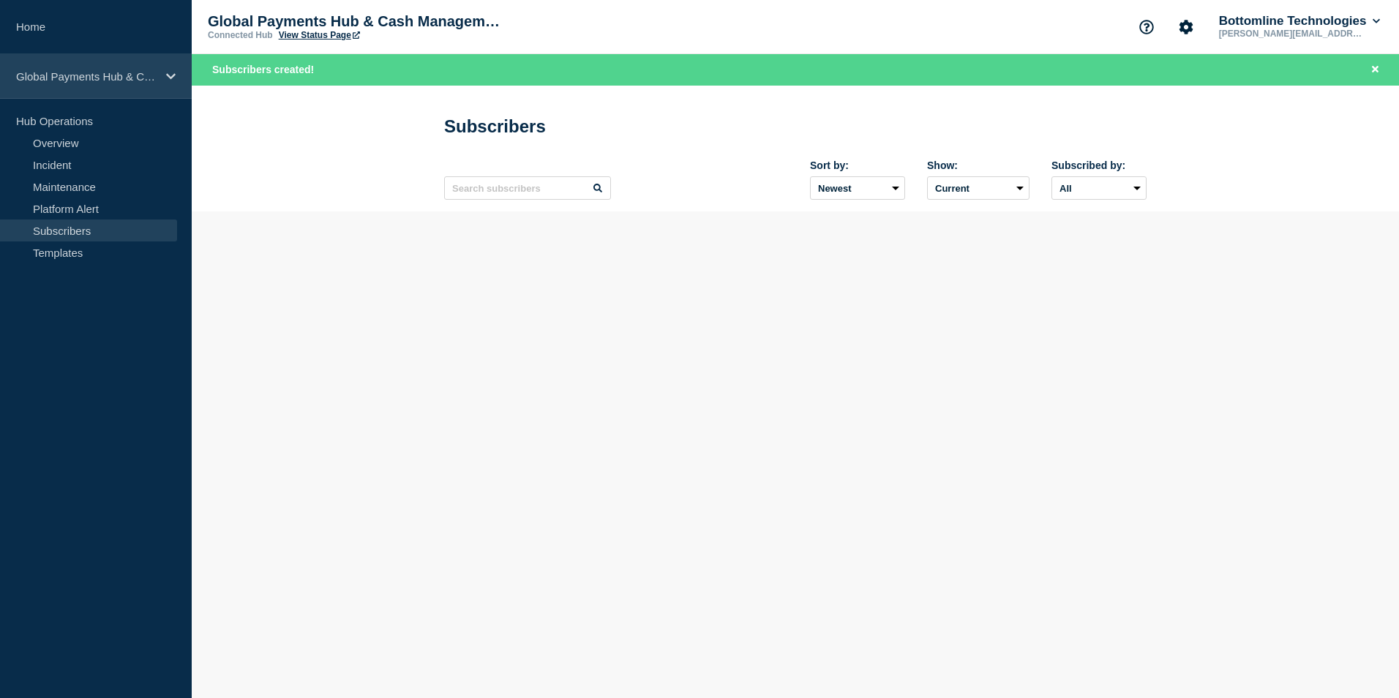
click at [123, 79] on p "Global Payments Hub & Cash Management" at bounding box center [86, 76] width 141 height 12
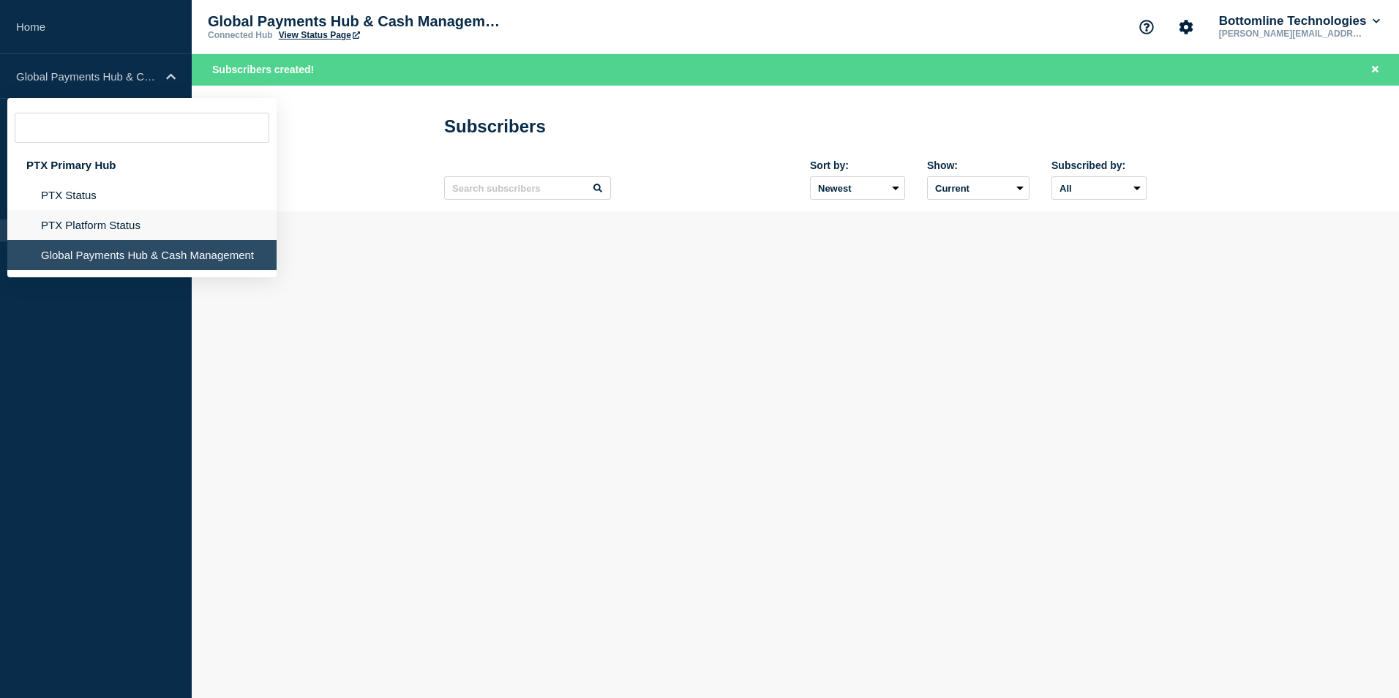
click at [126, 240] on li "PTX Platform Status" at bounding box center [141, 255] width 269 height 30
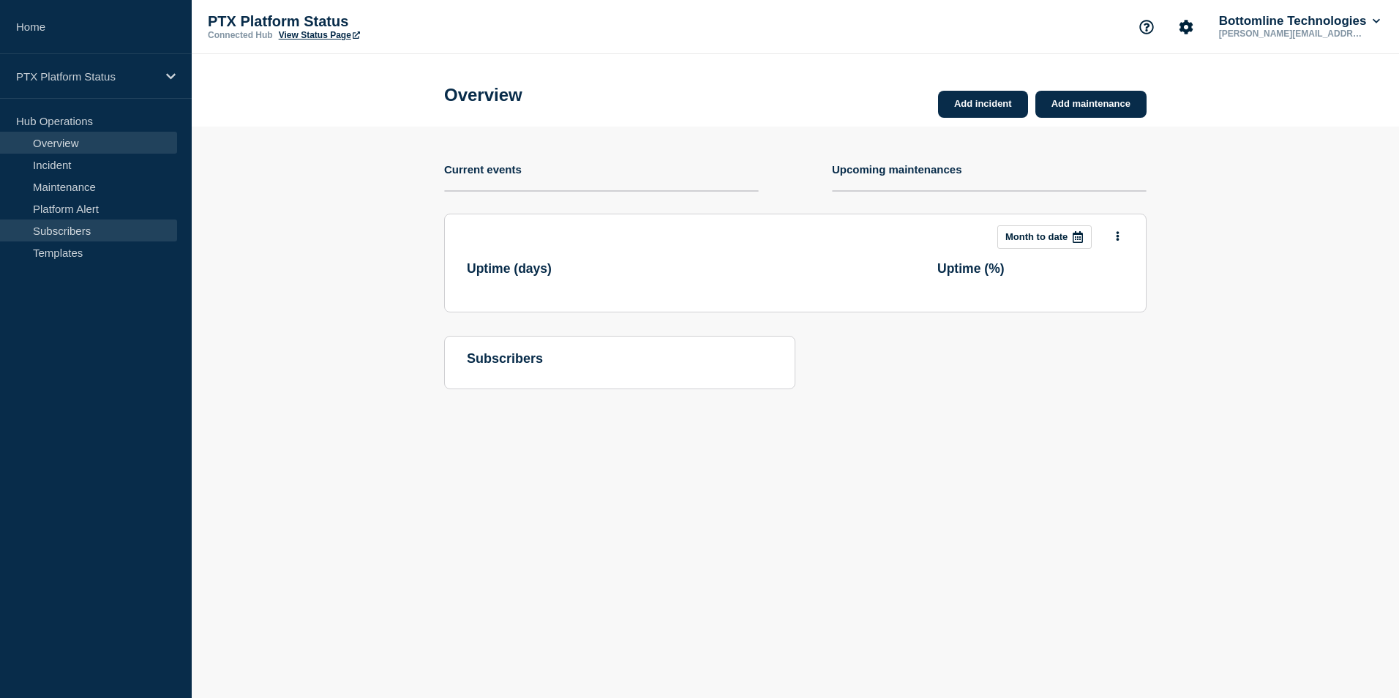
click at [106, 225] on link "Subscribers" at bounding box center [88, 231] width 177 height 22
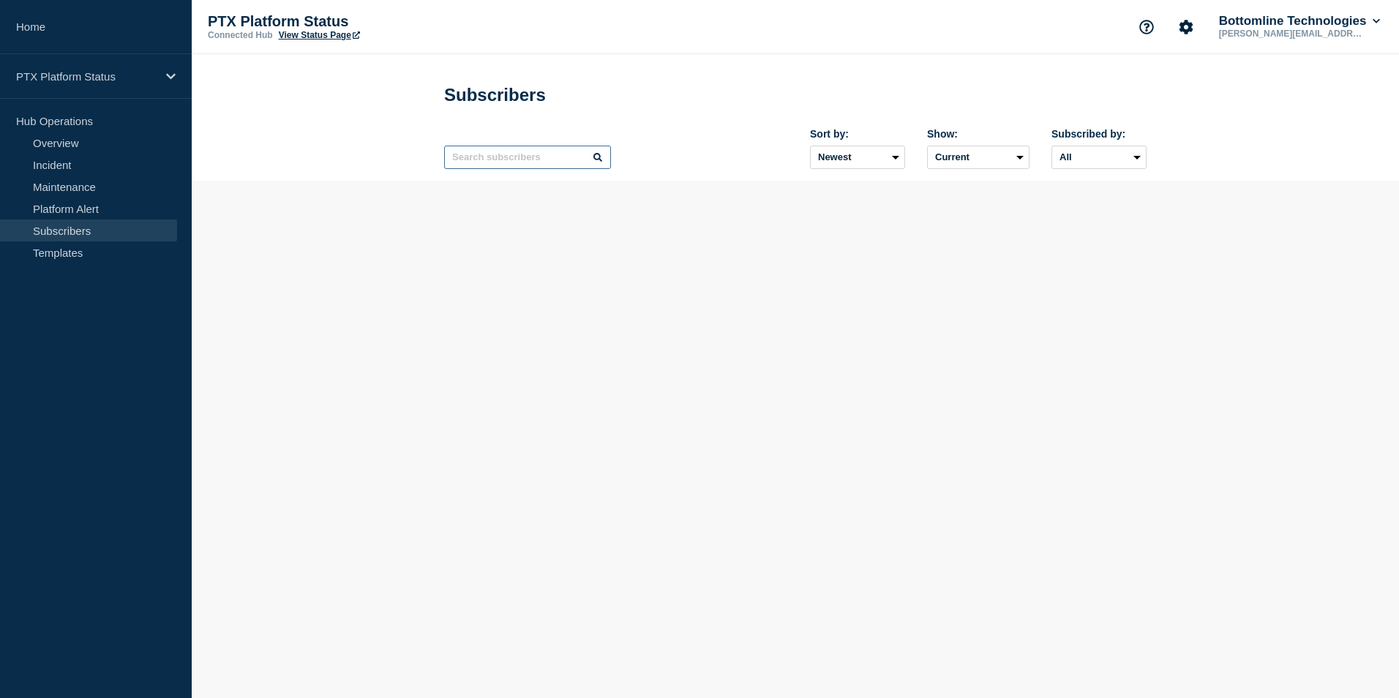
click at [487, 154] on input "text" at bounding box center [527, 157] width 167 height 23
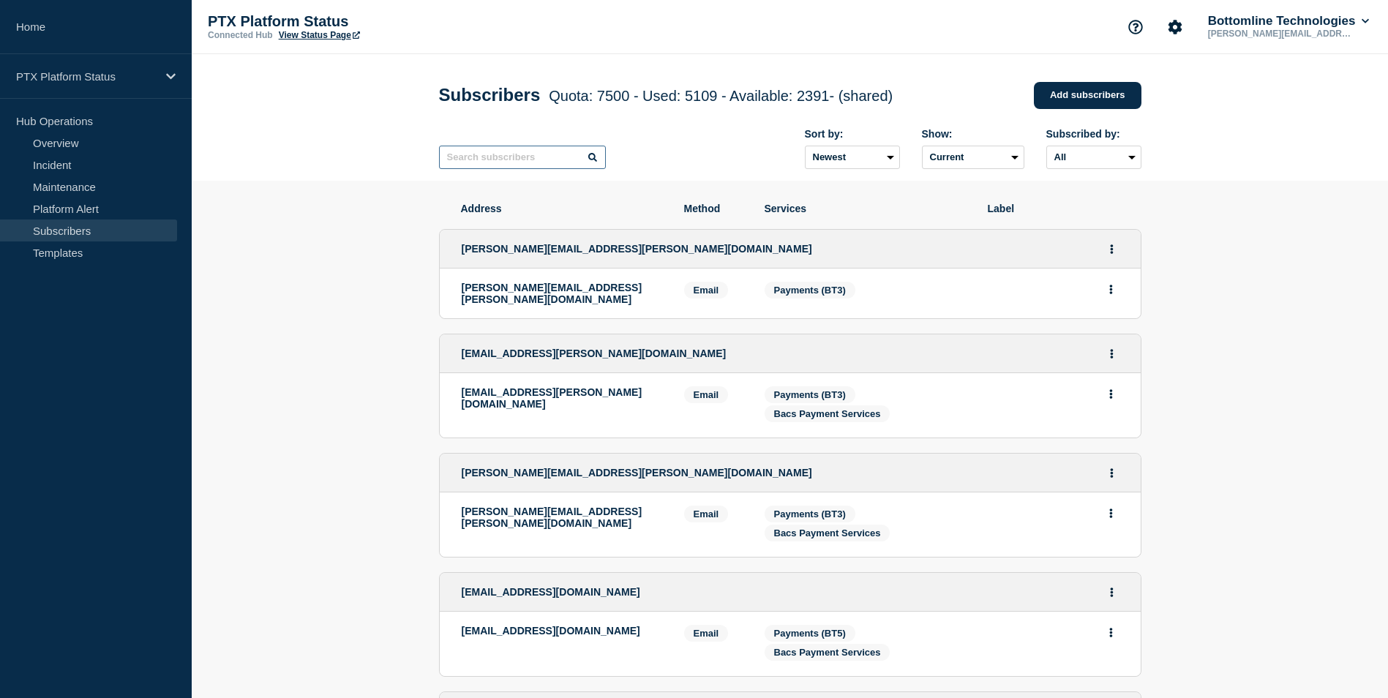
paste input "[EMAIL_ADDRESS][DOMAIN_NAME]"
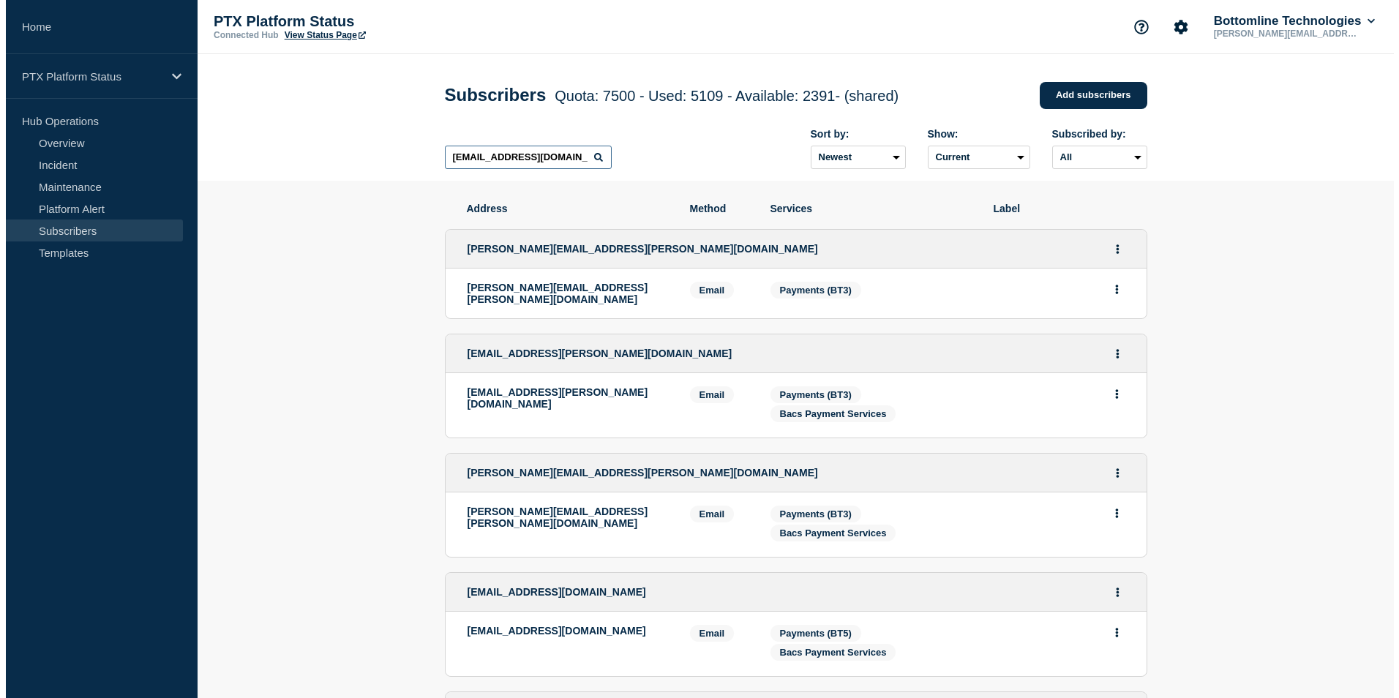
scroll to position [0, 13]
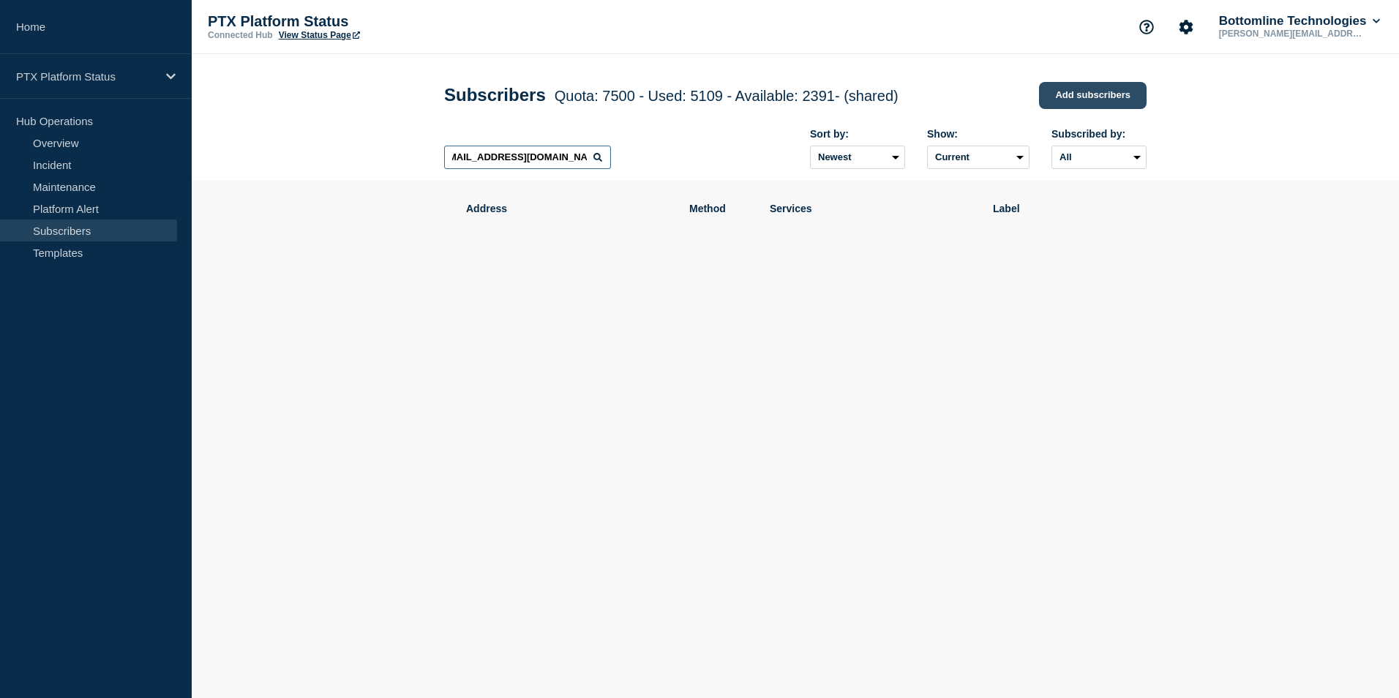
type input "[EMAIL_ADDRESS][DOMAIN_NAME]"
click at [1052, 99] on link "Add subscribers" at bounding box center [1093, 95] width 108 height 27
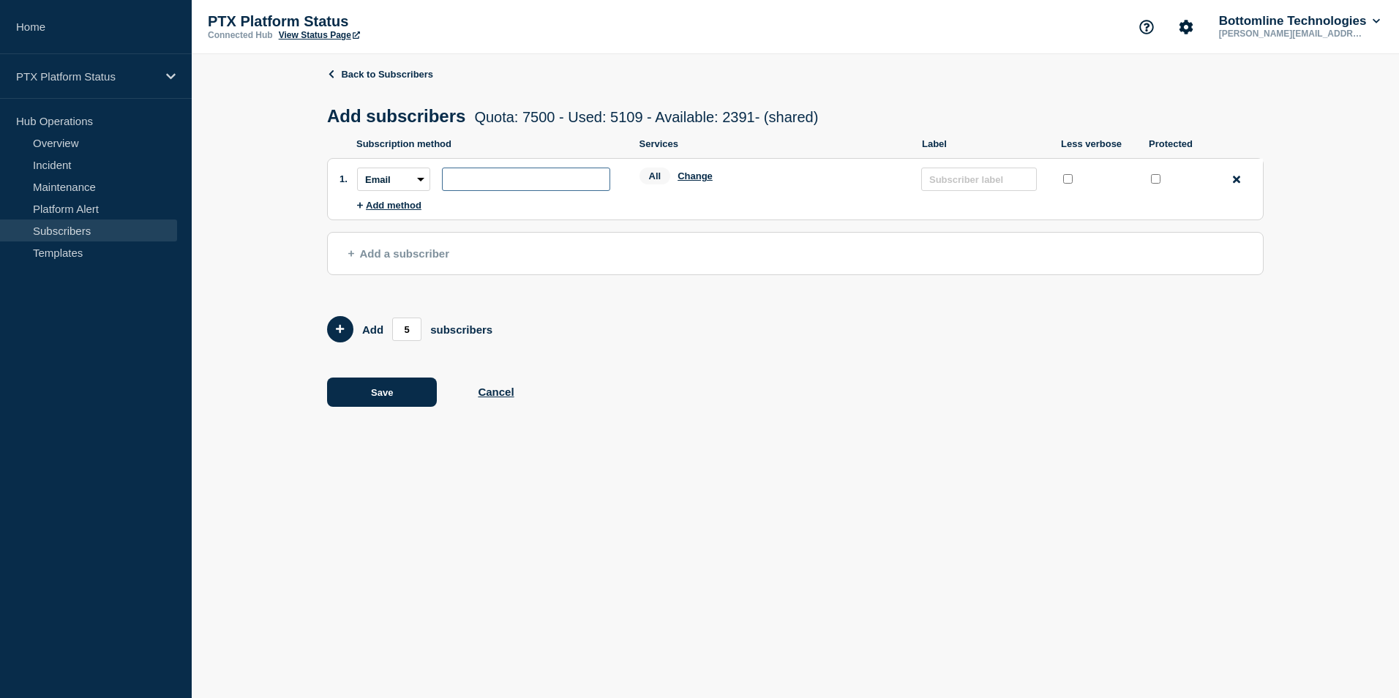
click at [561, 184] on input "subscription-address" at bounding box center [526, 179] width 168 height 23
paste input "[EMAIL_ADDRESS][DOMAIN_NAME]"
type input "[EMAIL_ADDRESS][DOMAIN_NAME]"
click at [707, 182] on button "Change" at bounding box center [695, 176] width 35 height 11
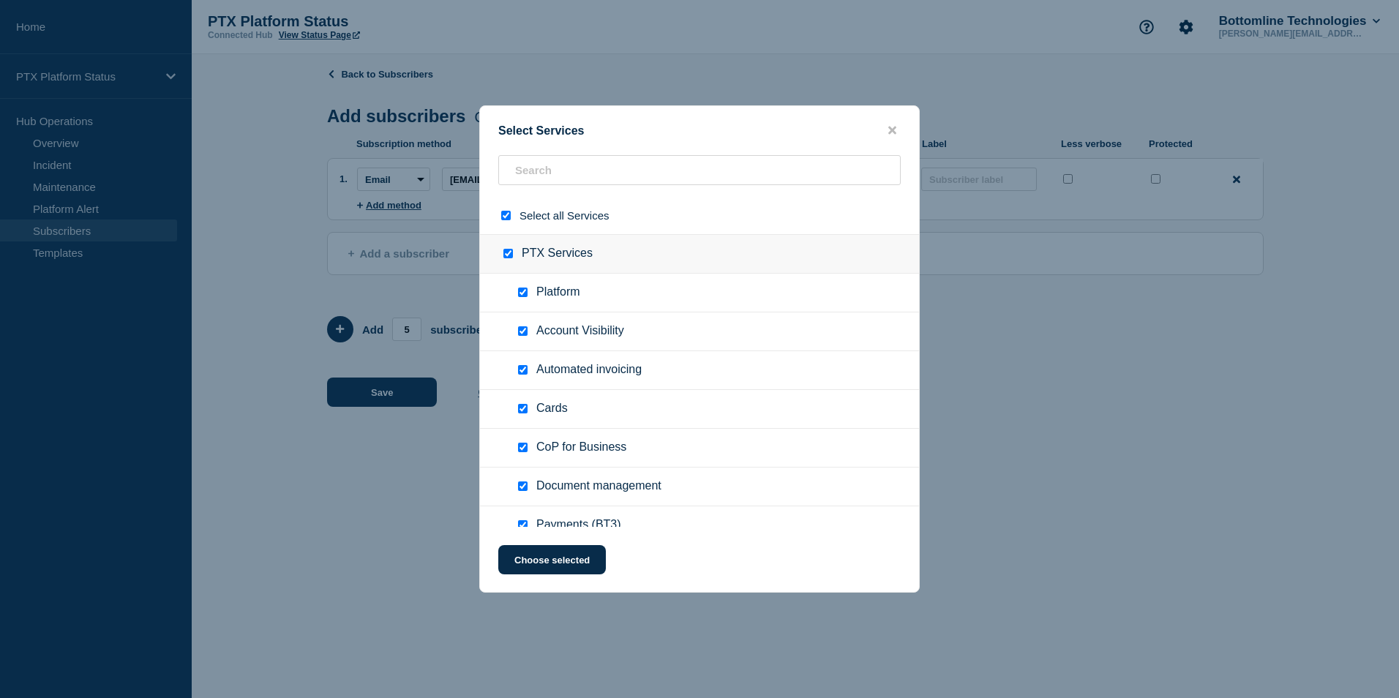
click at [504, 214] on input "select all checkbox" at bounding box center [506, 216] width 10 height 10
checkbox input "false"
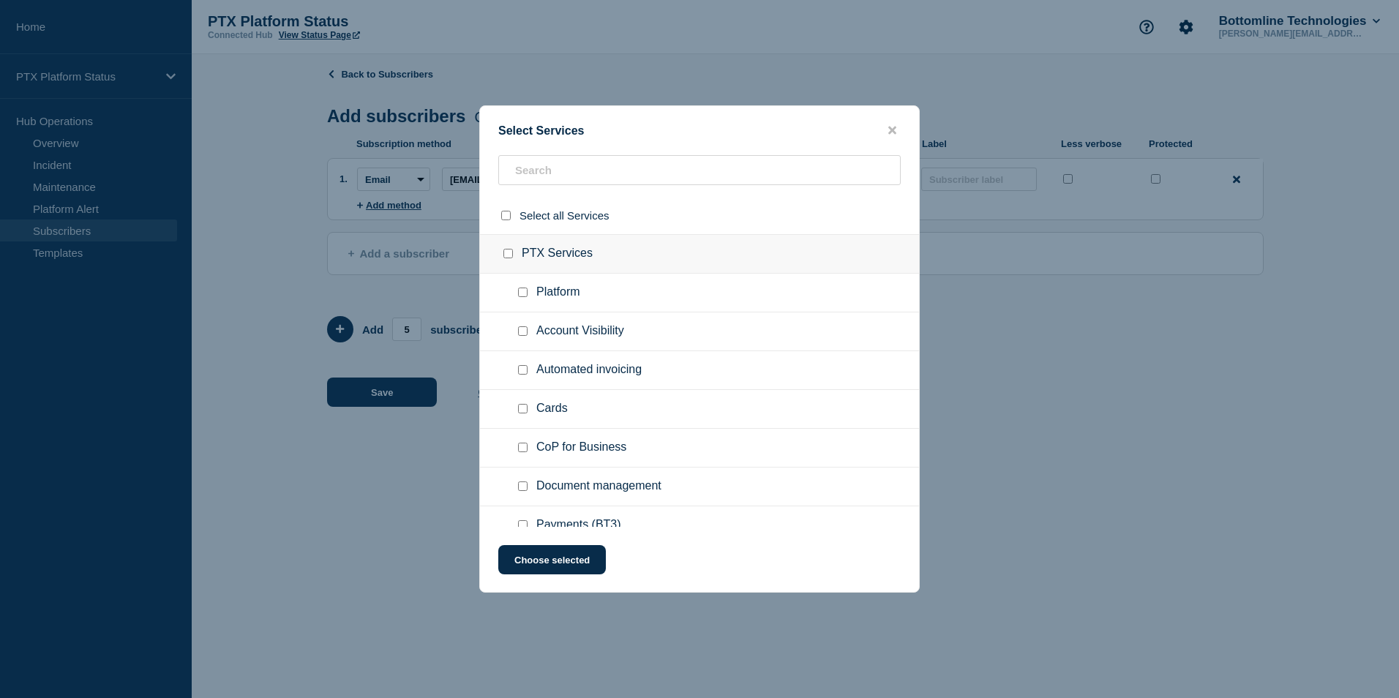
checkbox input "false"
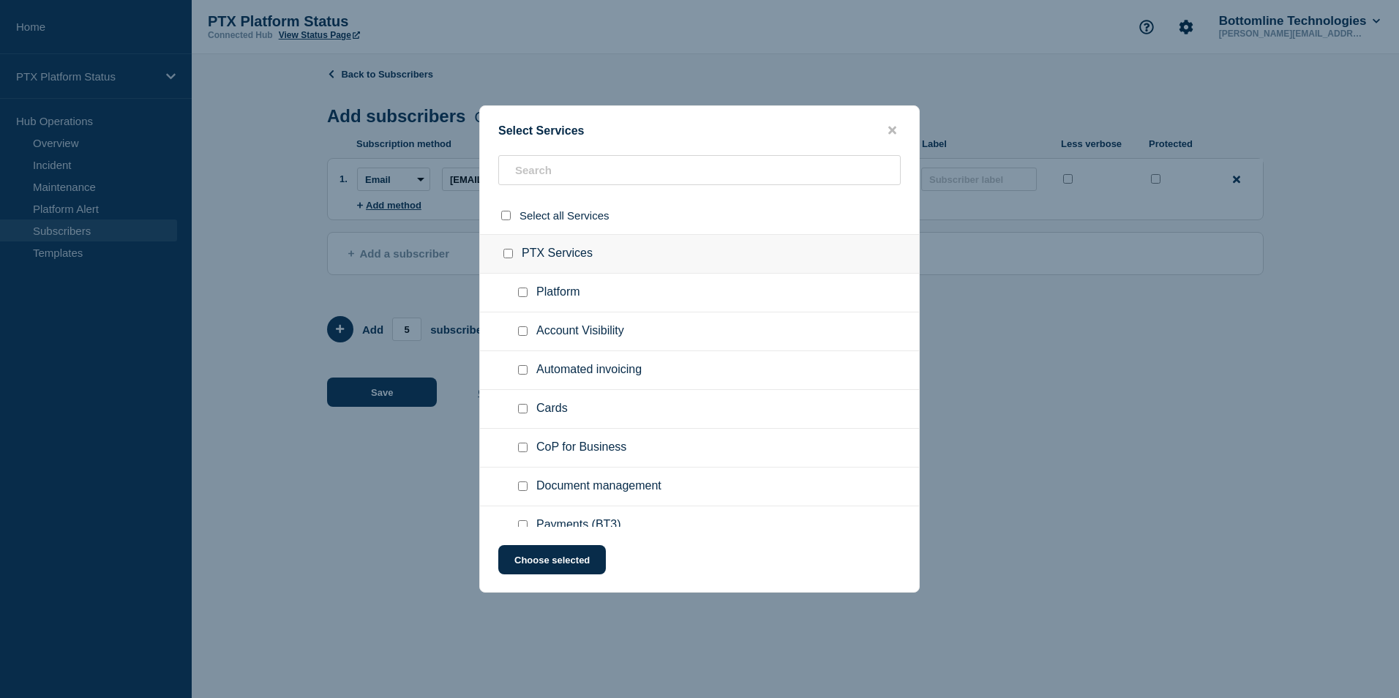
checkbox input "false"
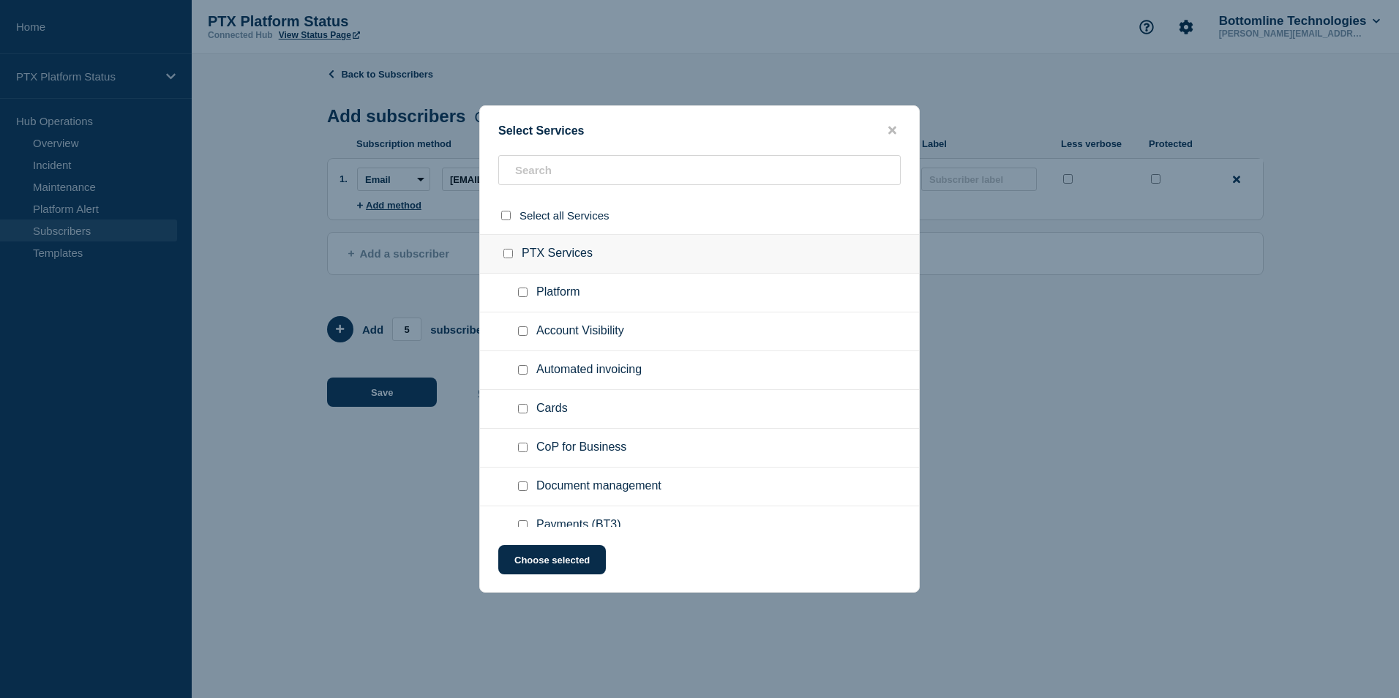
checkbox input "false"
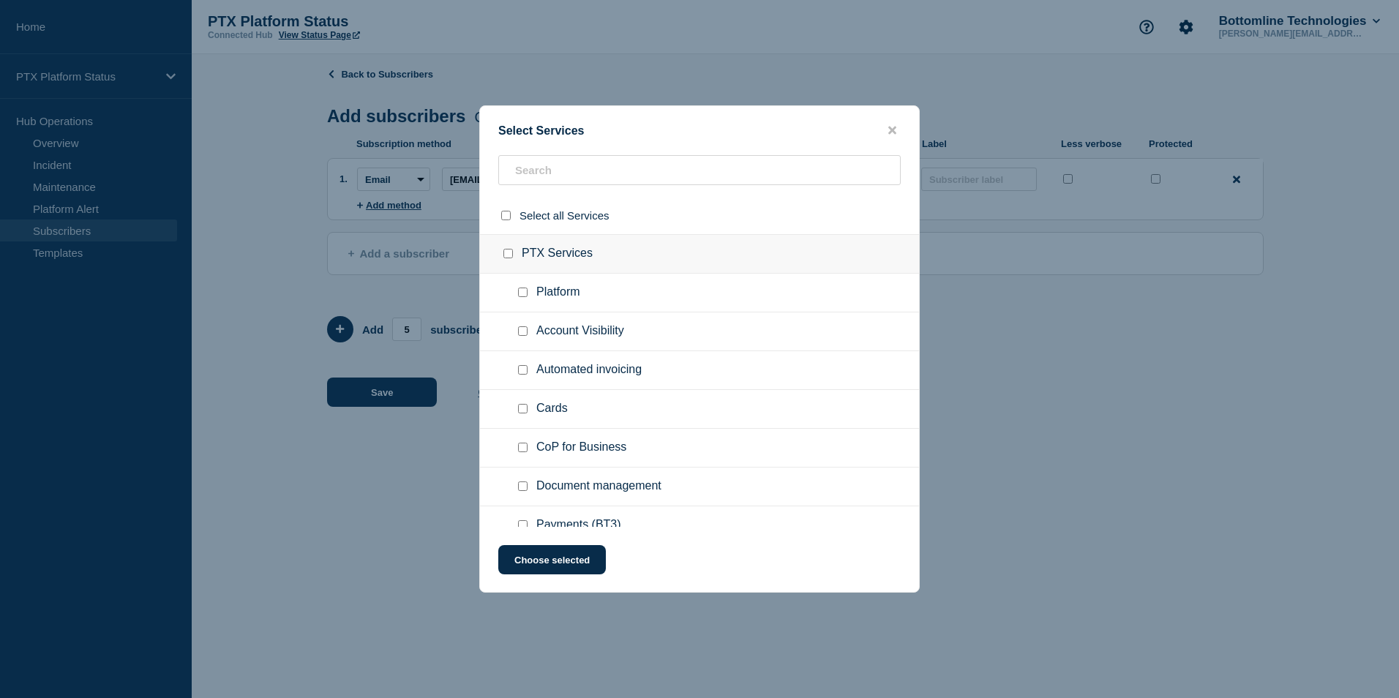
checkbox input "false"
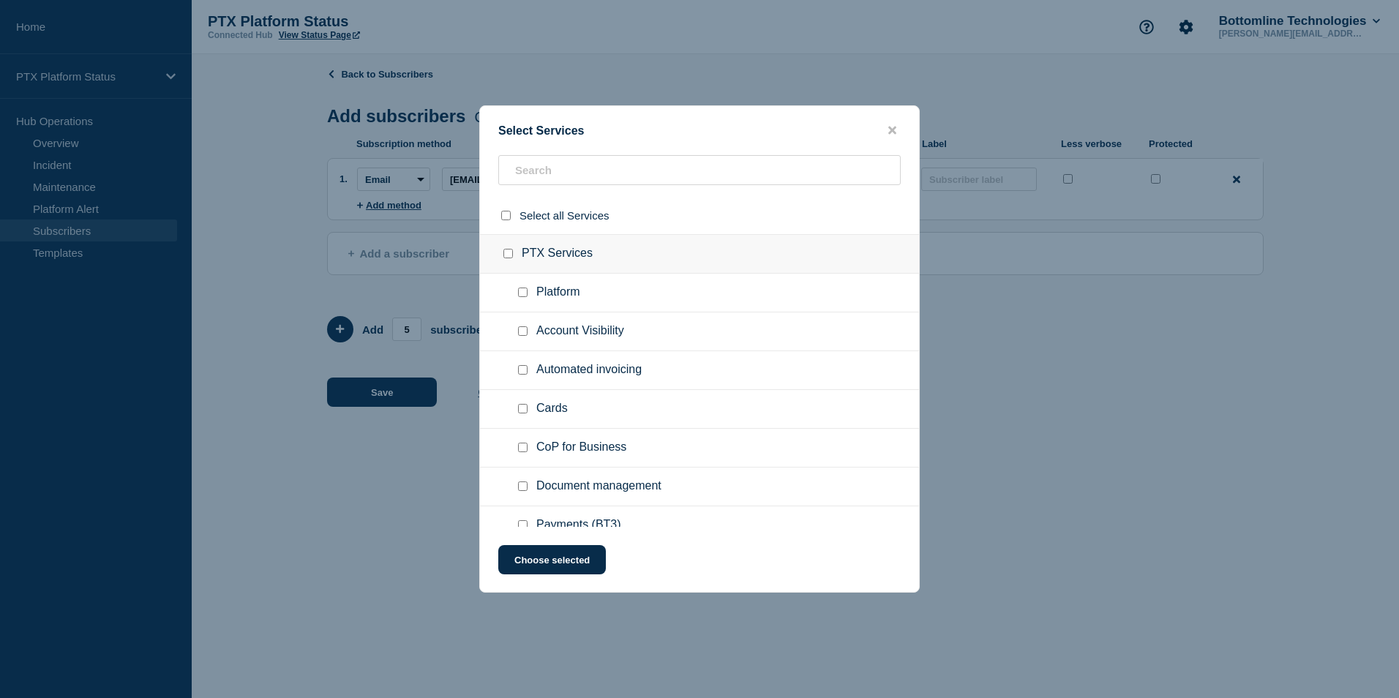
checkbox input "false"
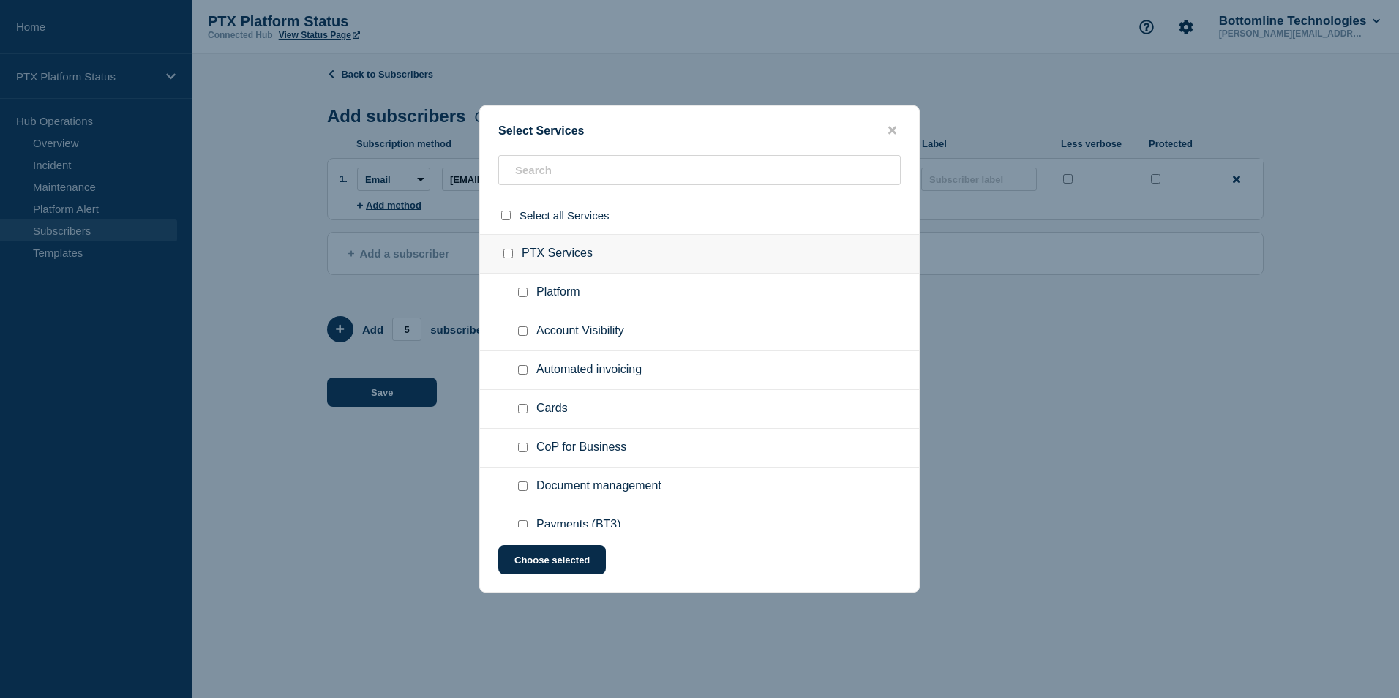
checkbox input "false"
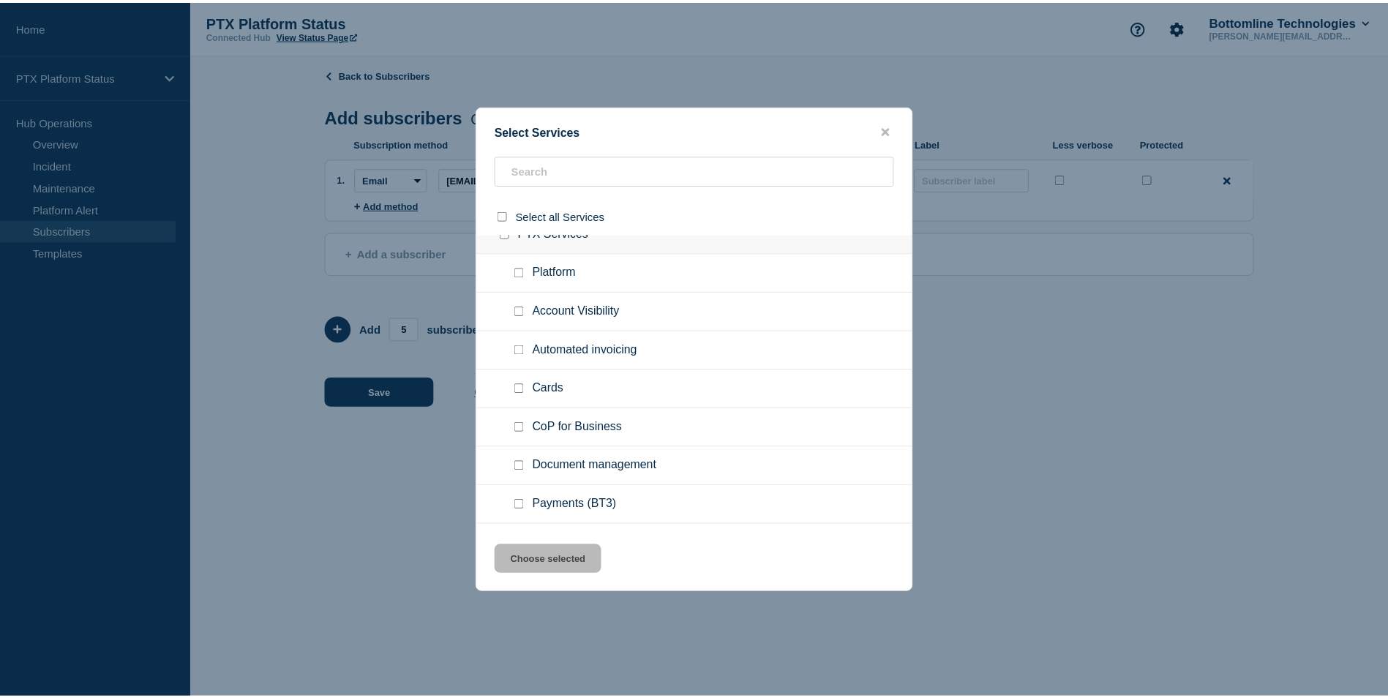
scroll to position [27, 0]
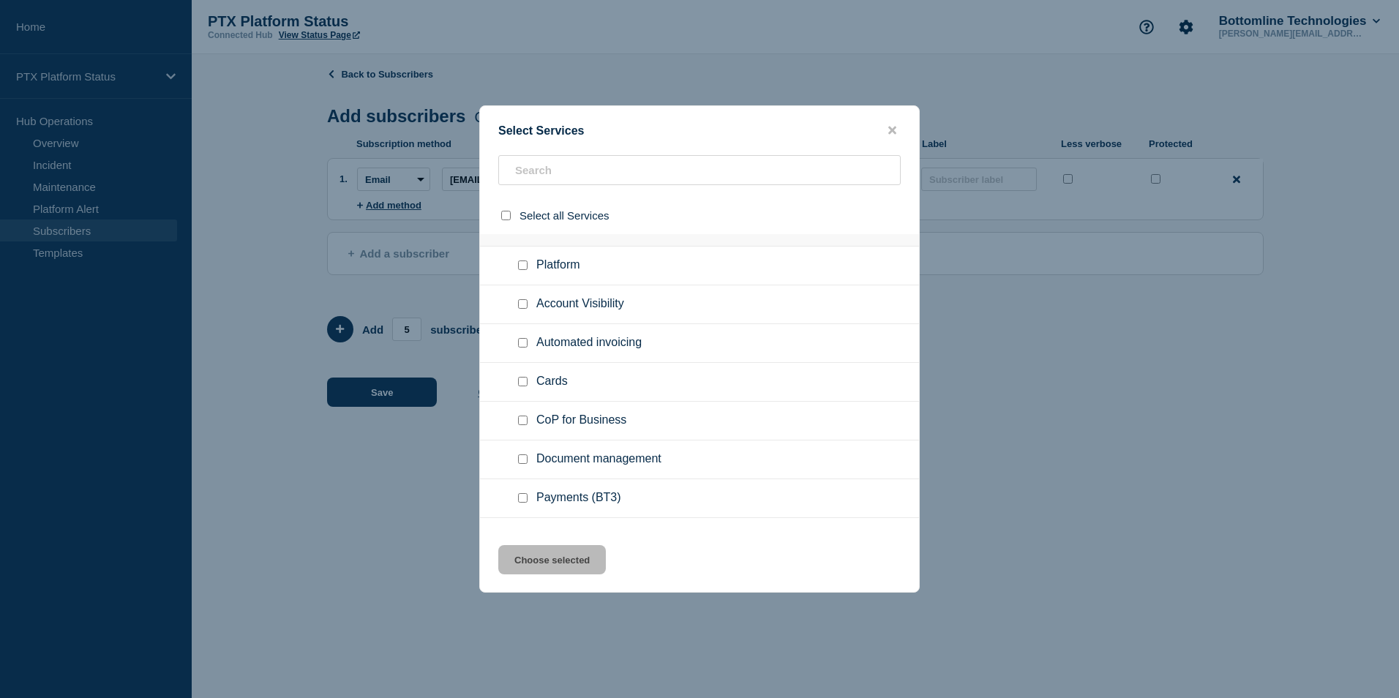
click at [523, 499] on input "Payments (BT3) checkbox" at bounding box center [523, 498] width 10 height 10
checkbox input "true"
click at [543, 566] on button "Choose selected" at bounding box center [552, 559] width 108 height 29
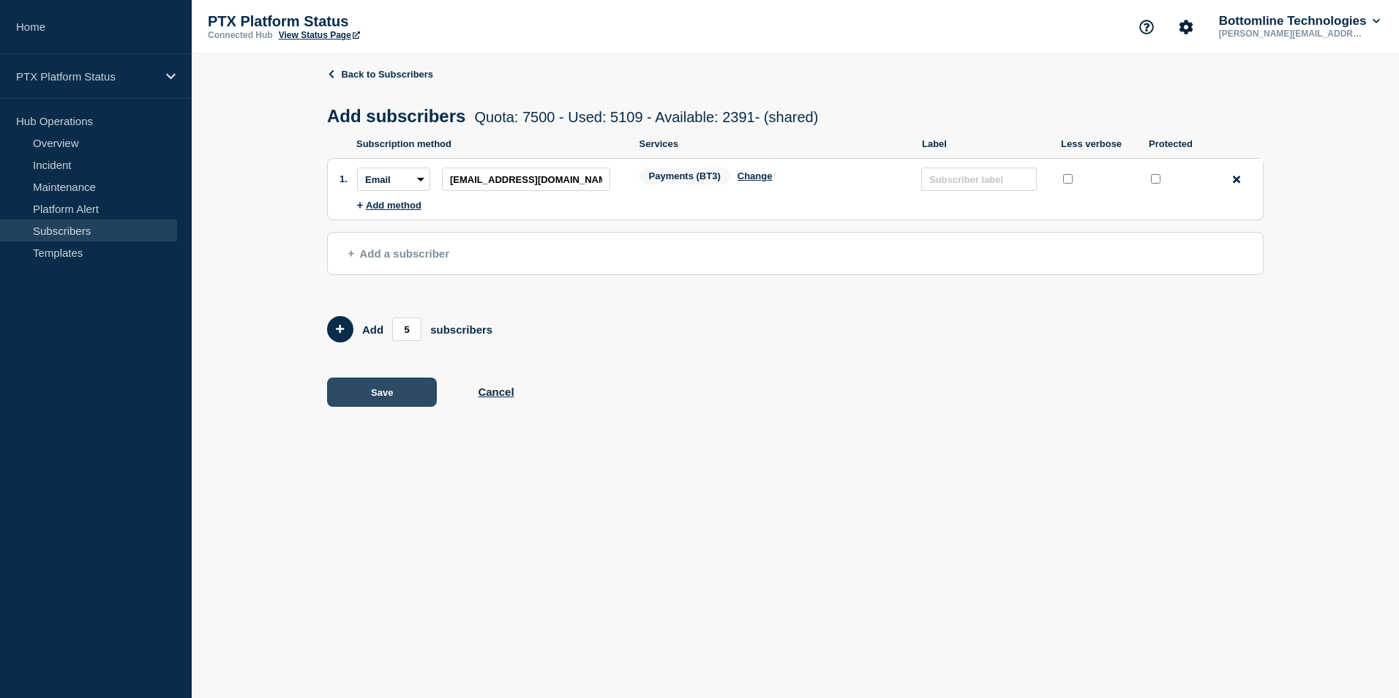
click at [395, 393] on button "Save" at bounding box center [382, 392] width 110 height 29
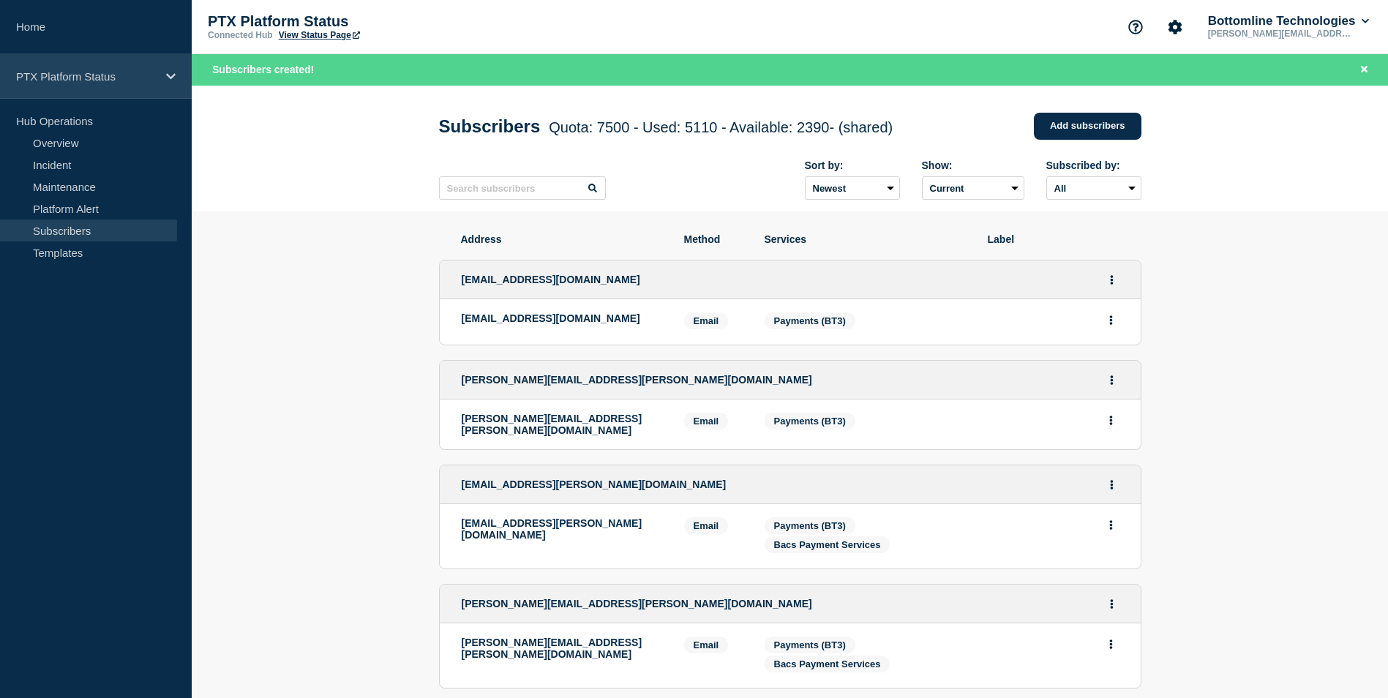
click at [97, 75] on p "PTX Platform Status" at bounding box center [86, 76] width 141 height 12
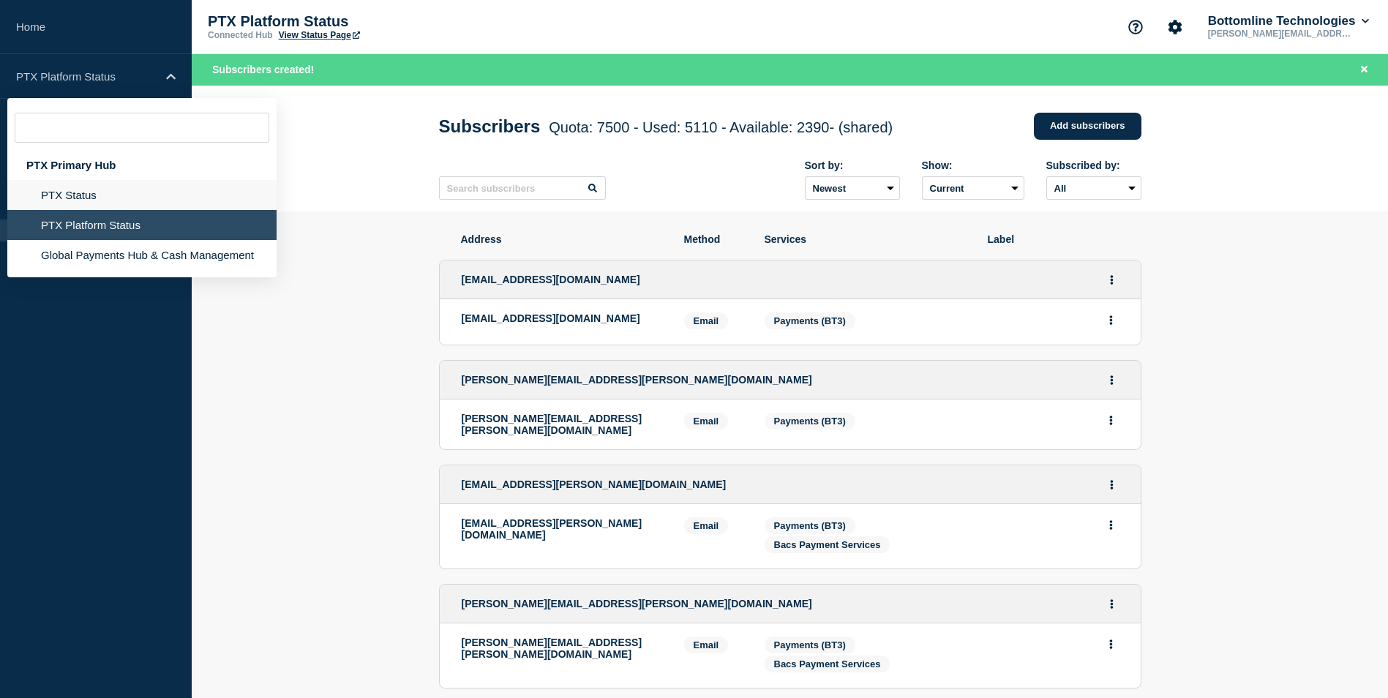
click at [106, 210] on li "PTX Status" at bounding box center [141, 225] width 269 height 30
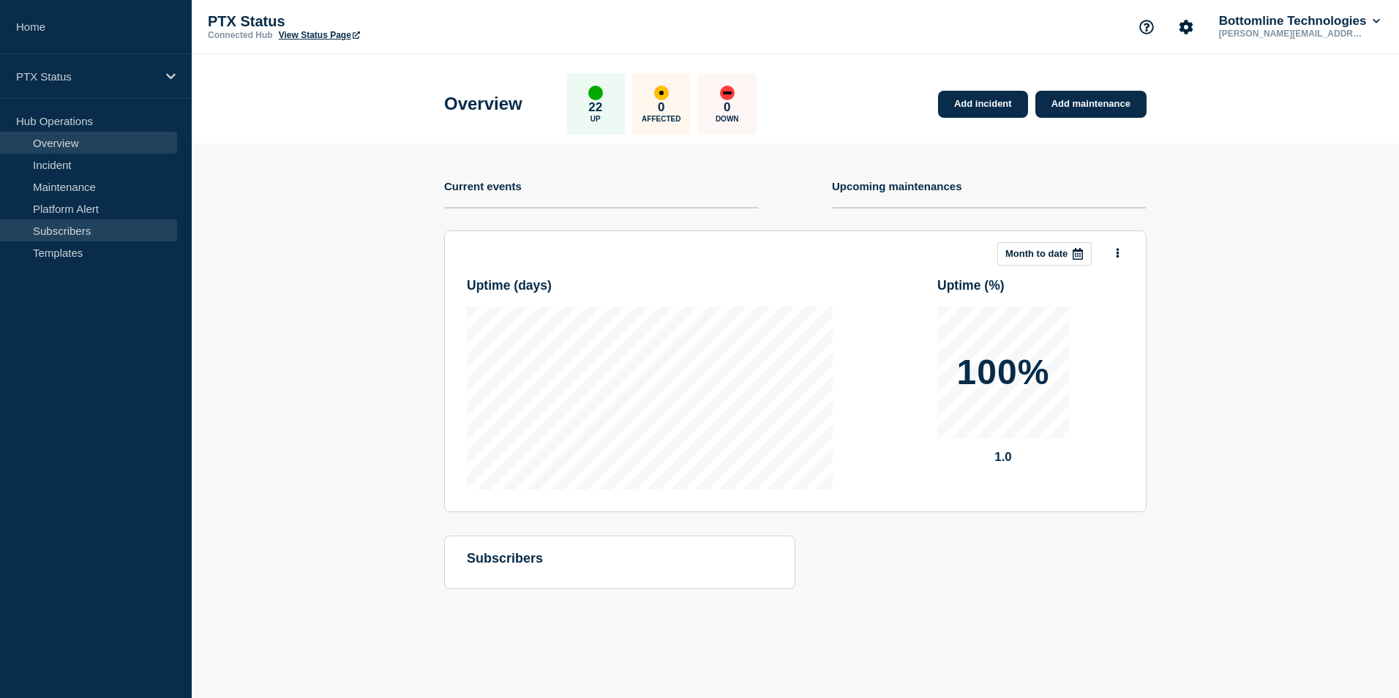
click at [99, 231] on link "Subscribers" at bounding box center [88, 231] width 177 height 22
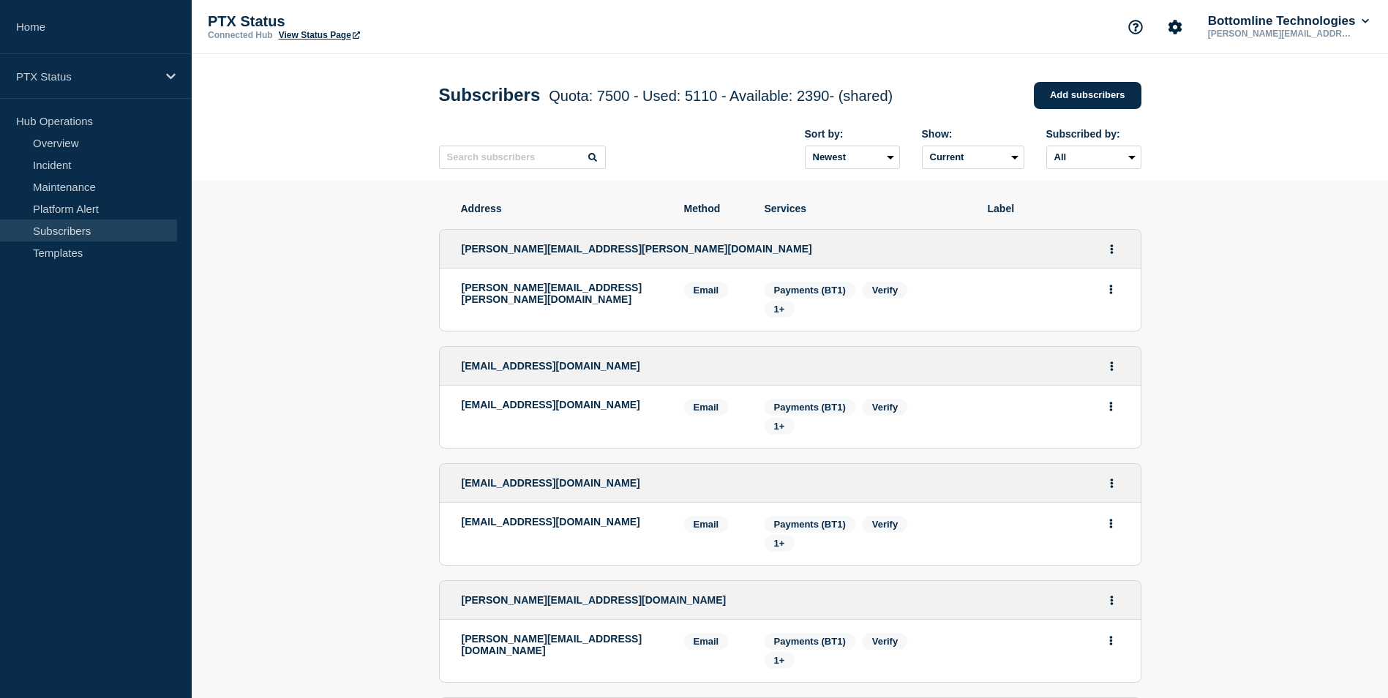
click at [1053, 480] on div "[EMAIL_ADDRESS][DOMAIN_NAME]" at bounding box center [790, 483] width 701 height 39
click at [528, 173] on div "Sort by: Newest Oldest Show: Current Deleted Recently deleted Subscribed by: Al…" at bounding box center [790, 149] width 703 height 64
click at [515, 156] on input "text" at bounding box center [522, 157] width 167 height 23
paste input "[EMAIL_ADDRESS][DOMAIN_NAME]"
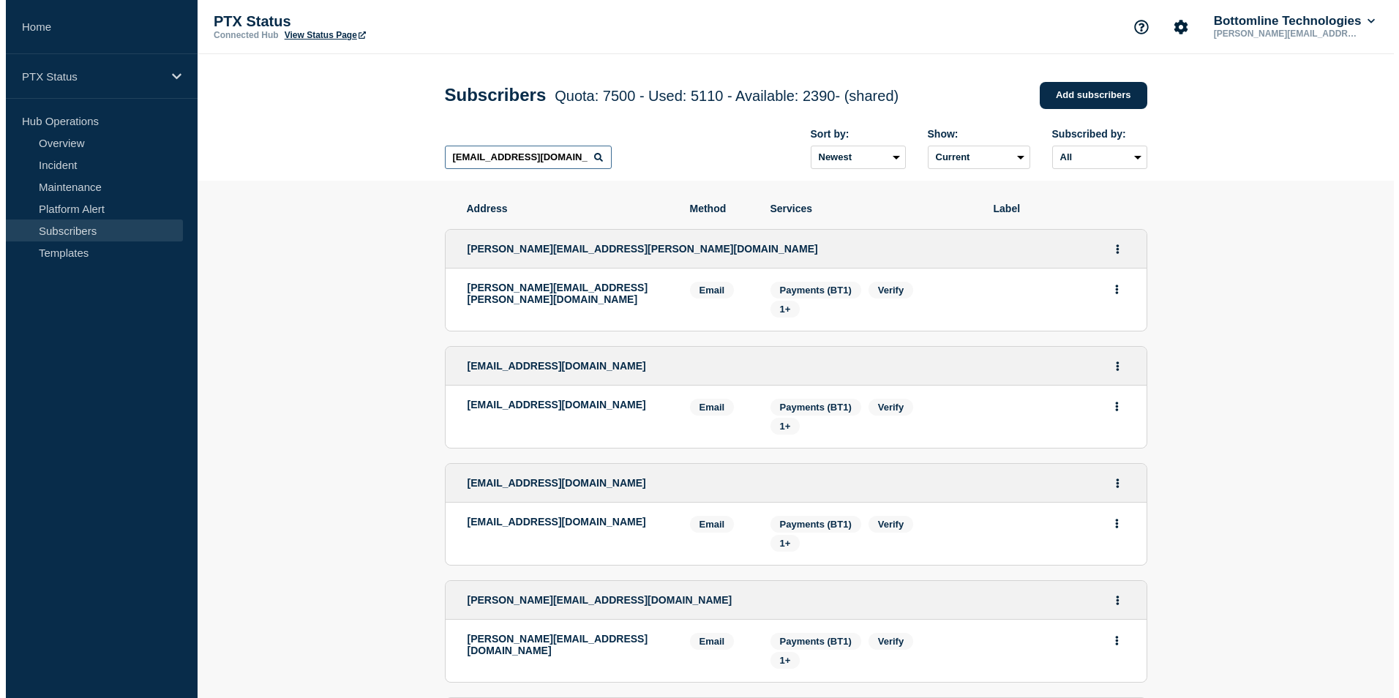
scroll to position [0, 45]
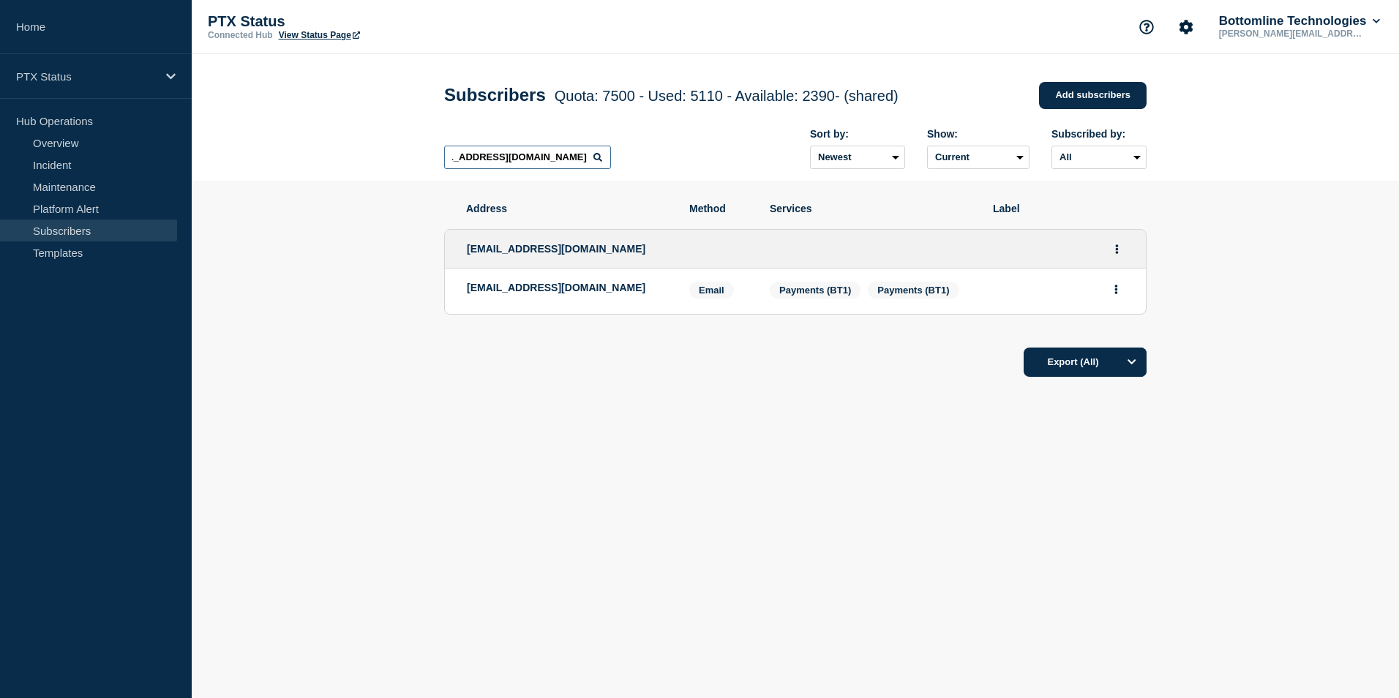
type input "[EMAIL_ADDRESS][DOMAIN_NAME]"
click at [103, 68] on div "PTX Status" at bounding box center [96, 76] width 192 height 45
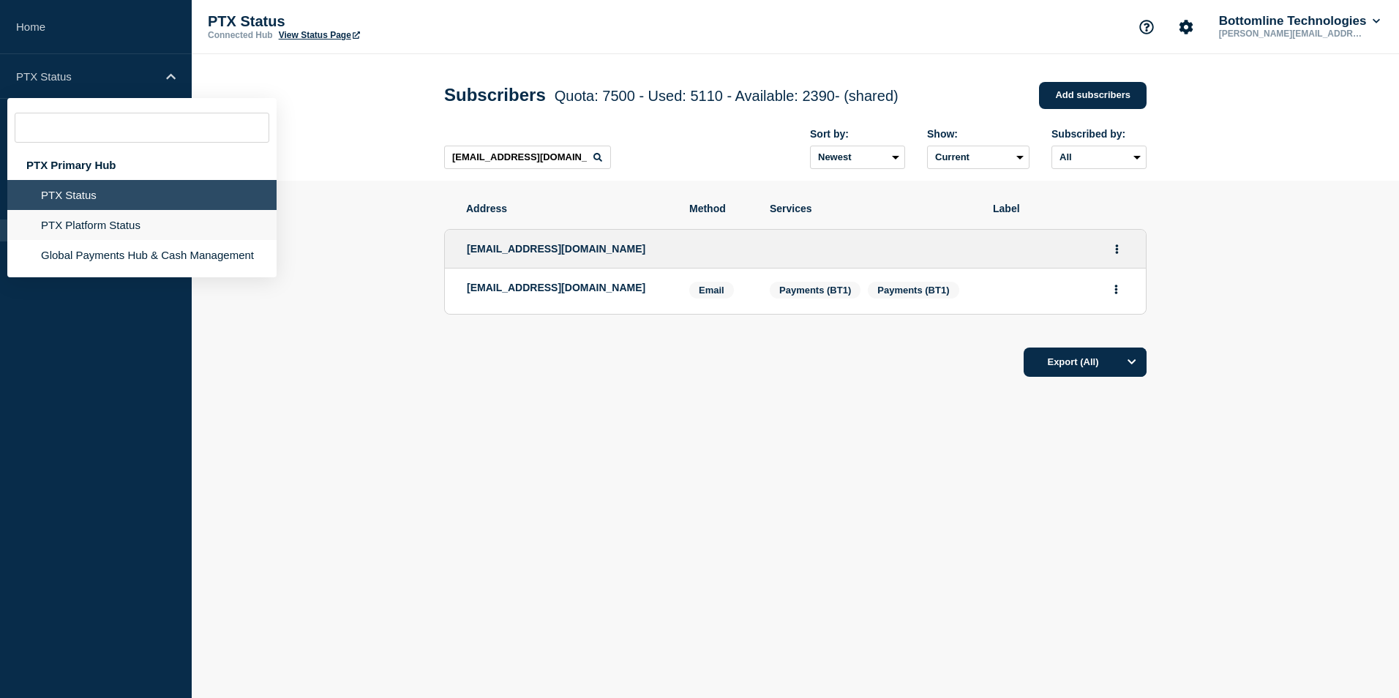
click at [114, 240] on li "PTX Platform Status" at bounding box center [141, 255] width 269 height 30
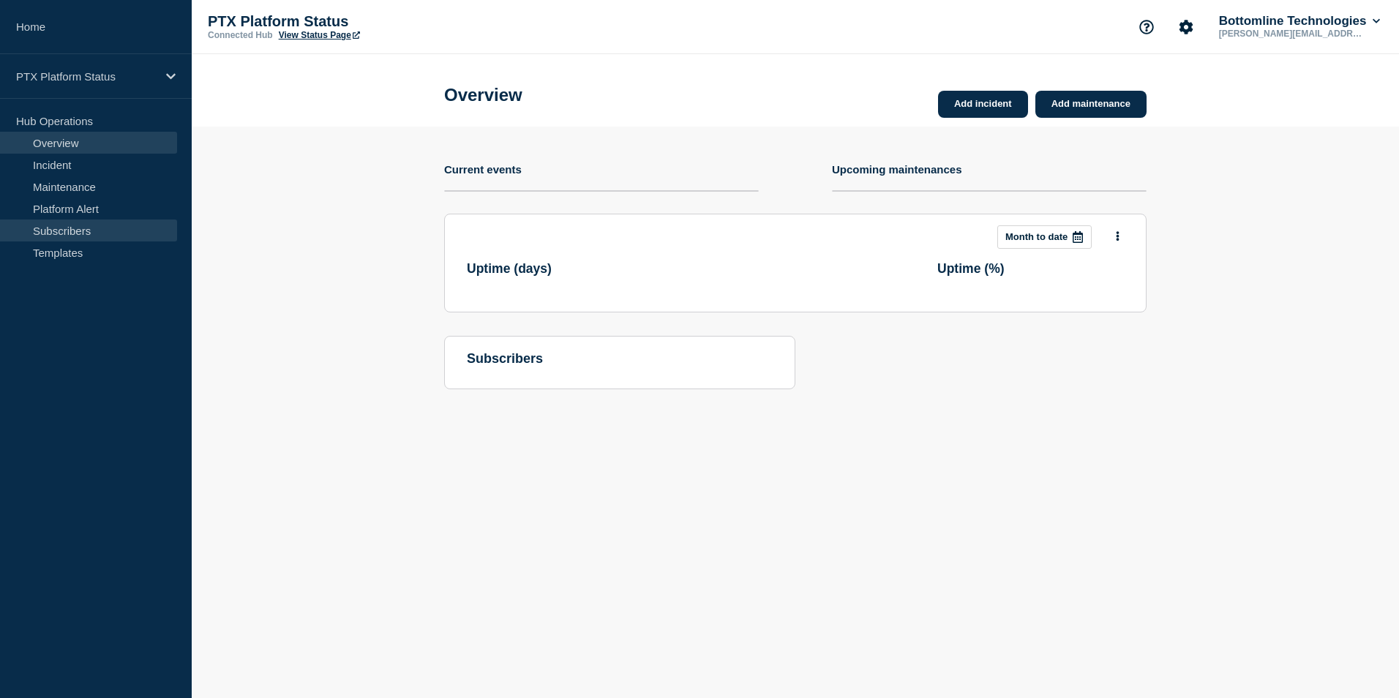
click at [108, 231] on link "Subscribers" at bounding box center [88, 231] width 177 height 22
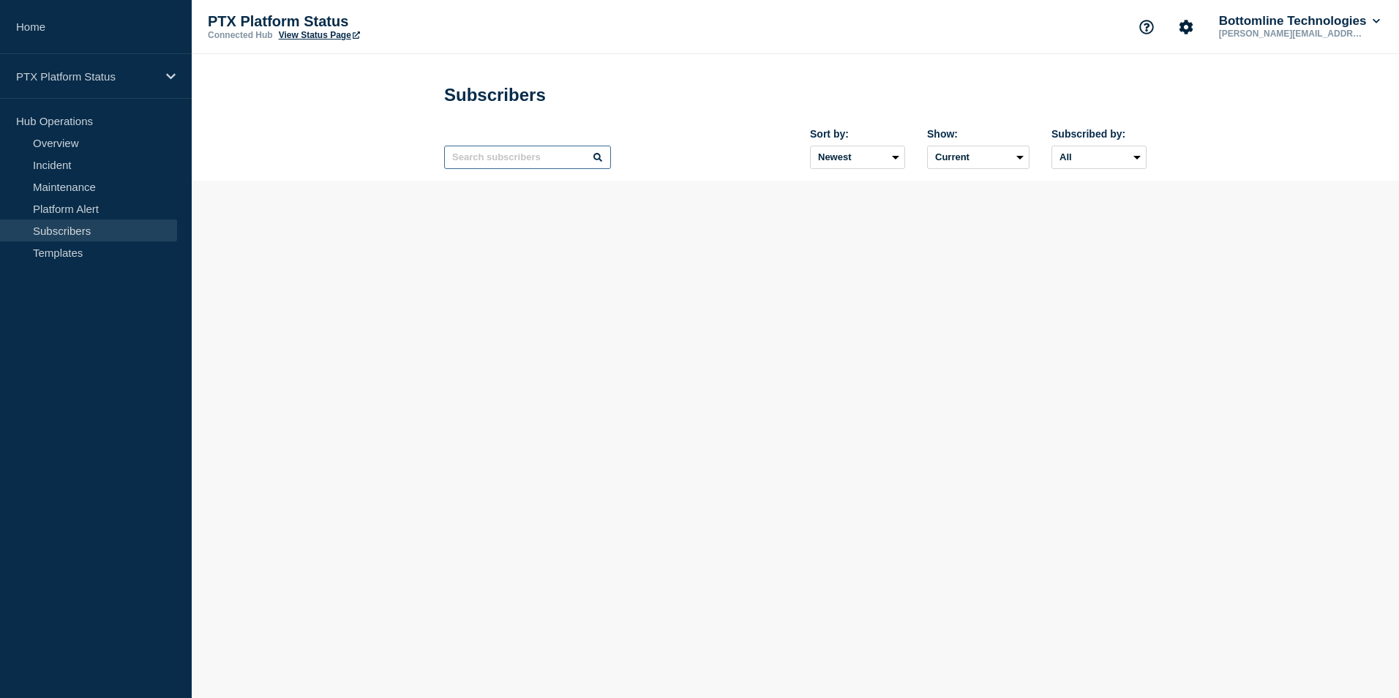
click at [566, 165] on input "text" at bounding box center [527, 157] width 167 height 23
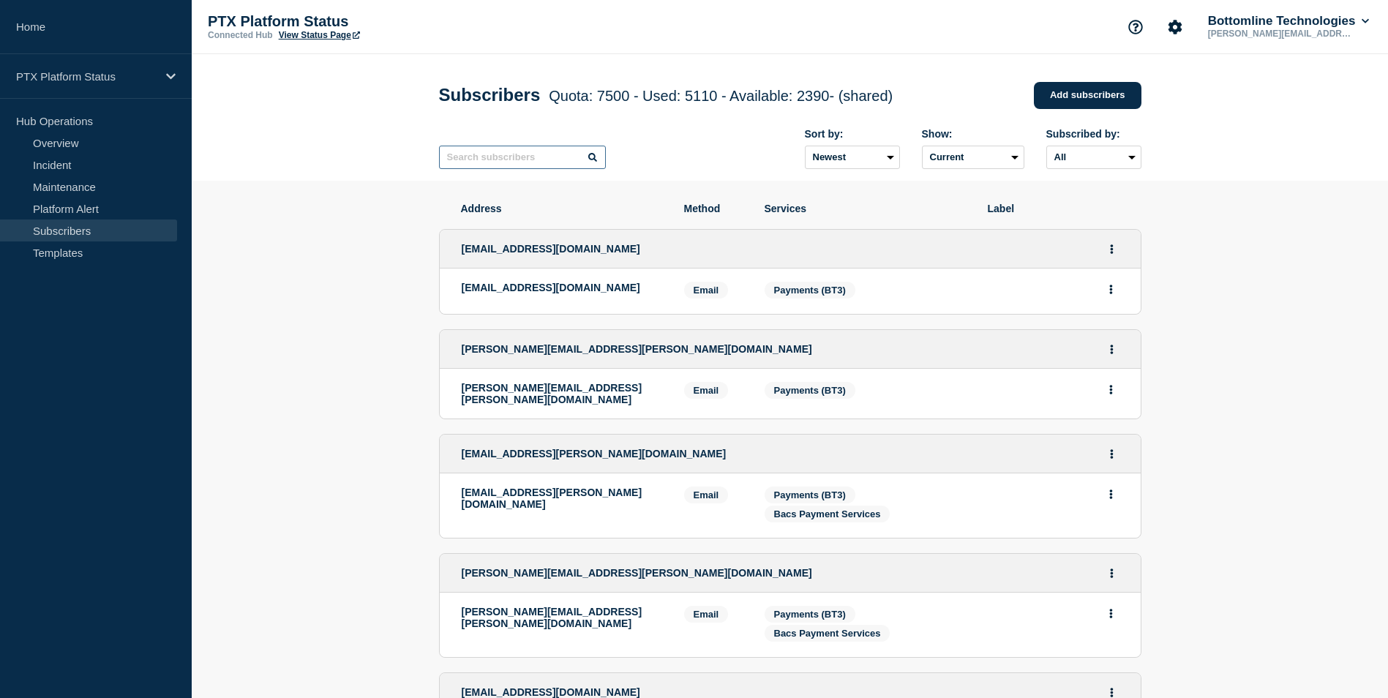
paste input "[EMAIL_ADDRESS][DOMAIN_NAME]"
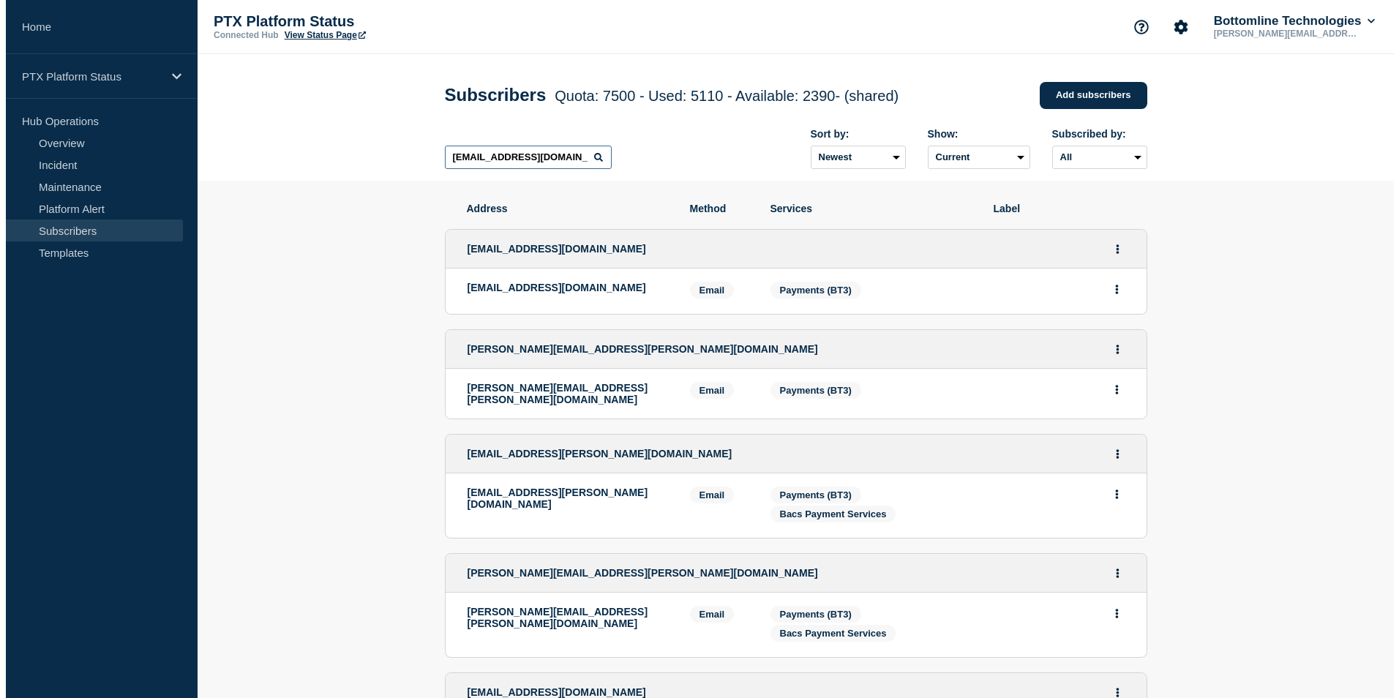
scroll to position [0, 45]
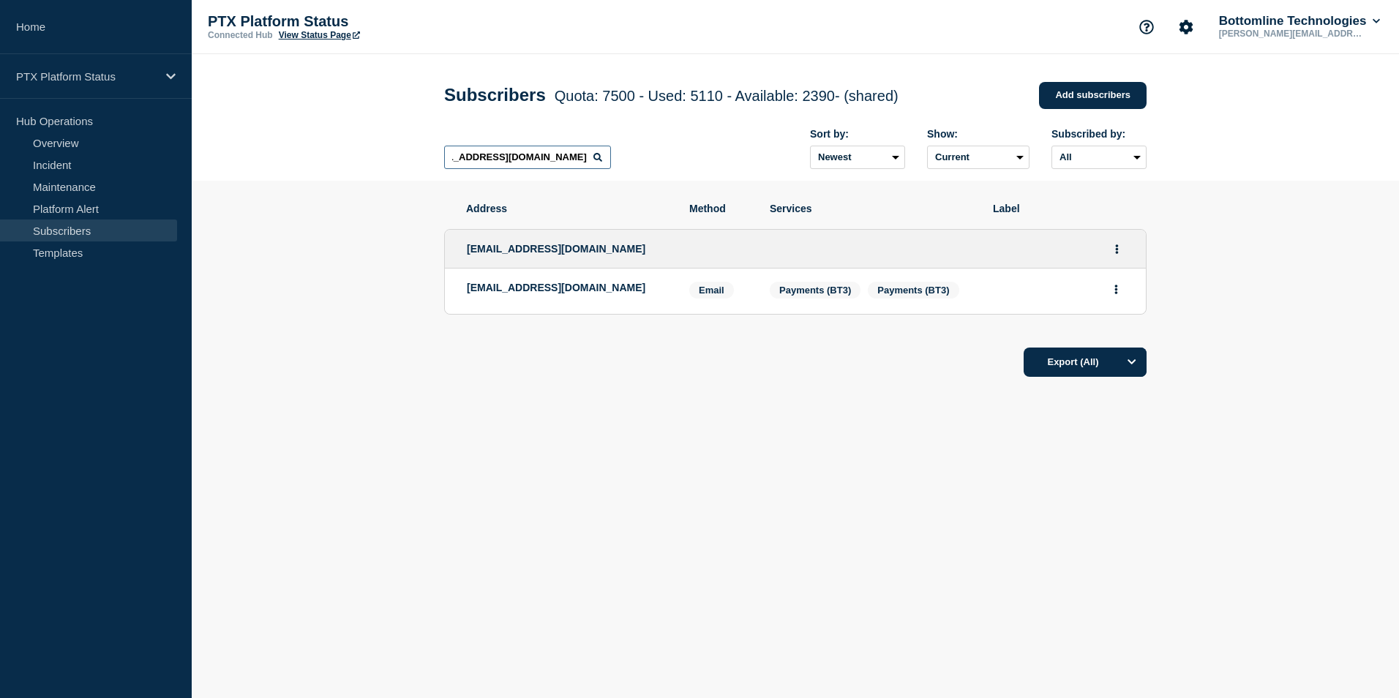
type input "[EMAIL_ADDRESS][DOMAIN_NAME]"
